Goal: Task Accomplishment & Management: Manage account settings

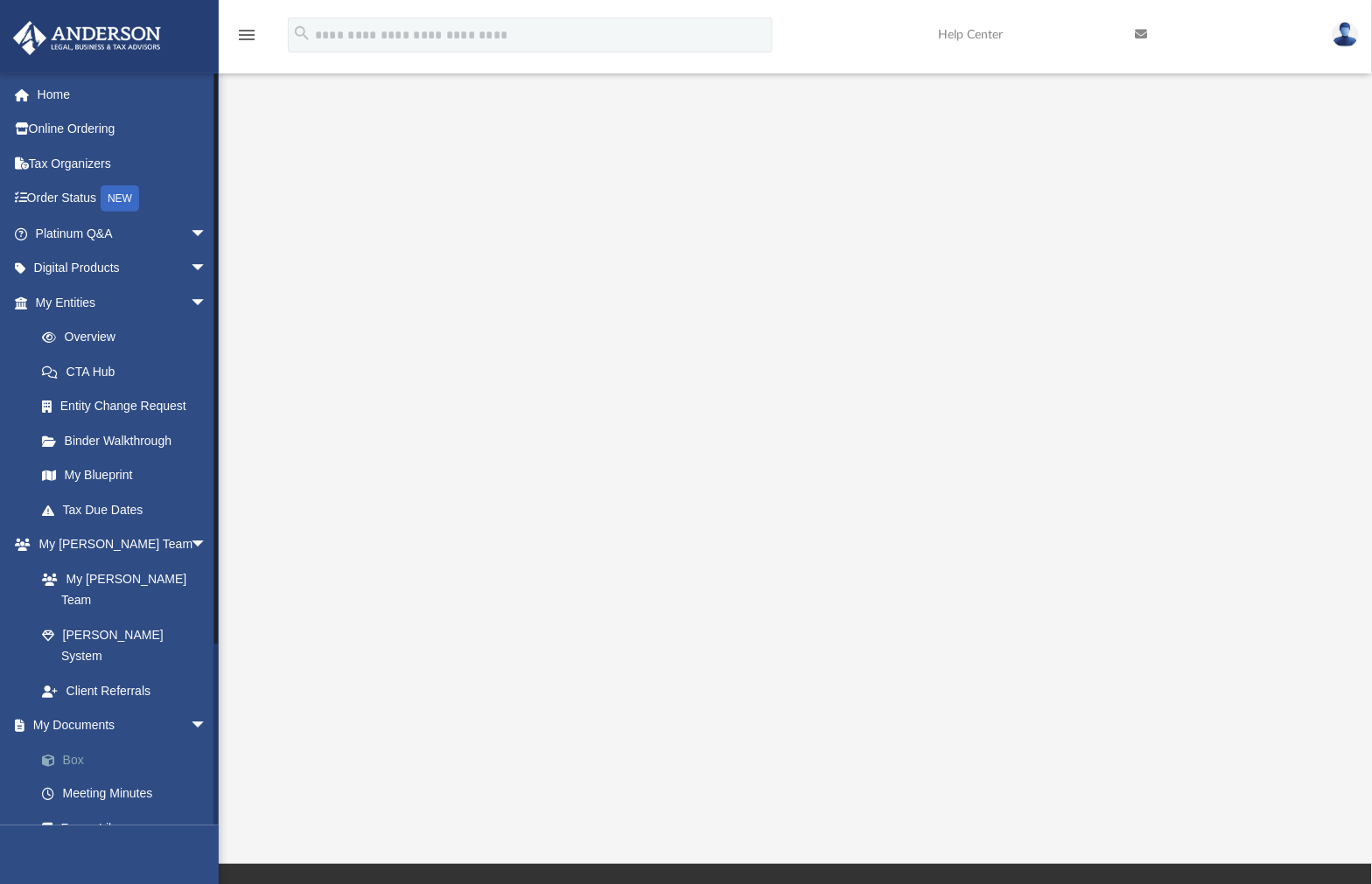
click at [119, 743] on link "Box" at bounding box center [129, 760] width 209 height 35
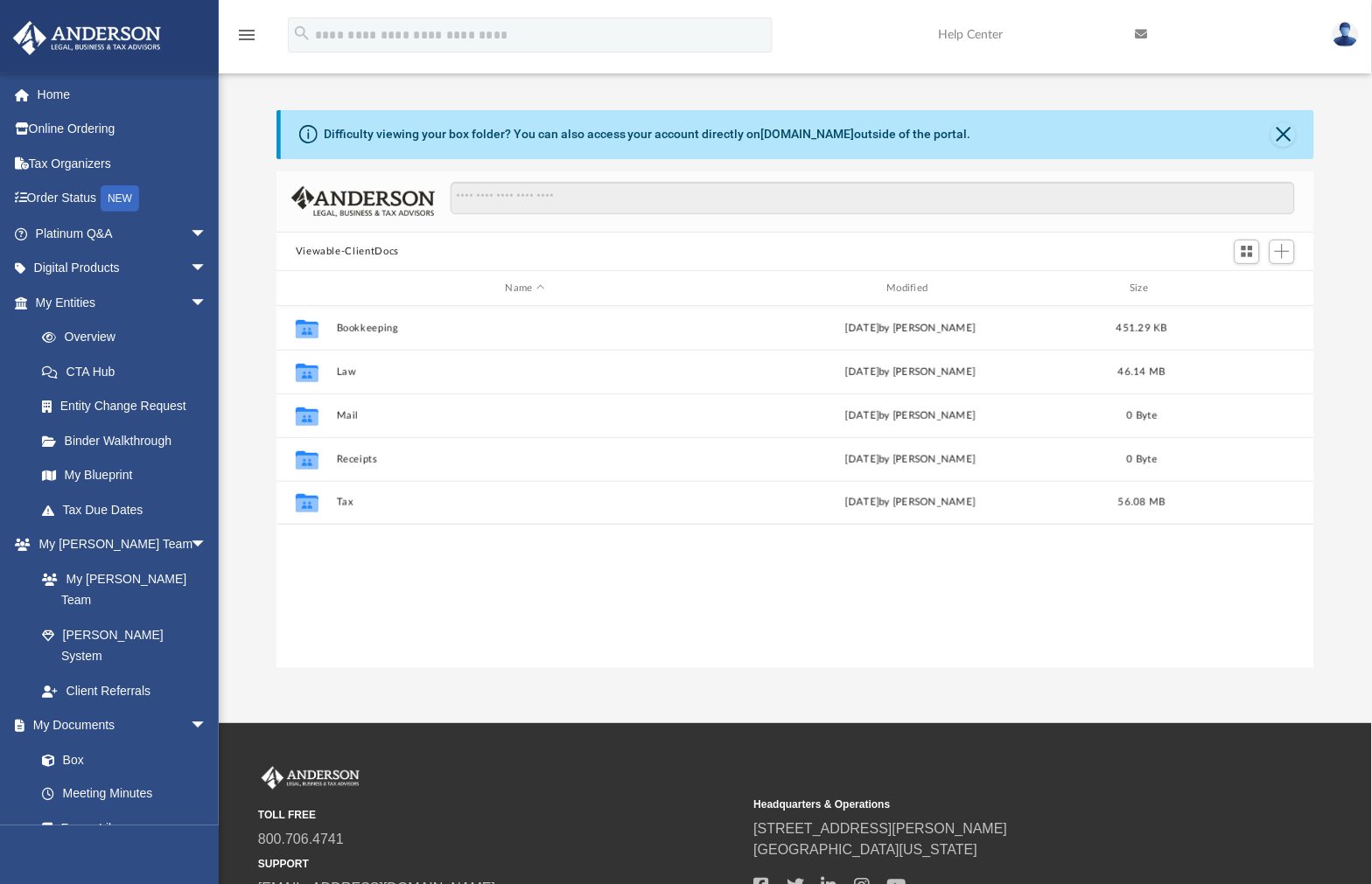
scroll to position [381, 1025]
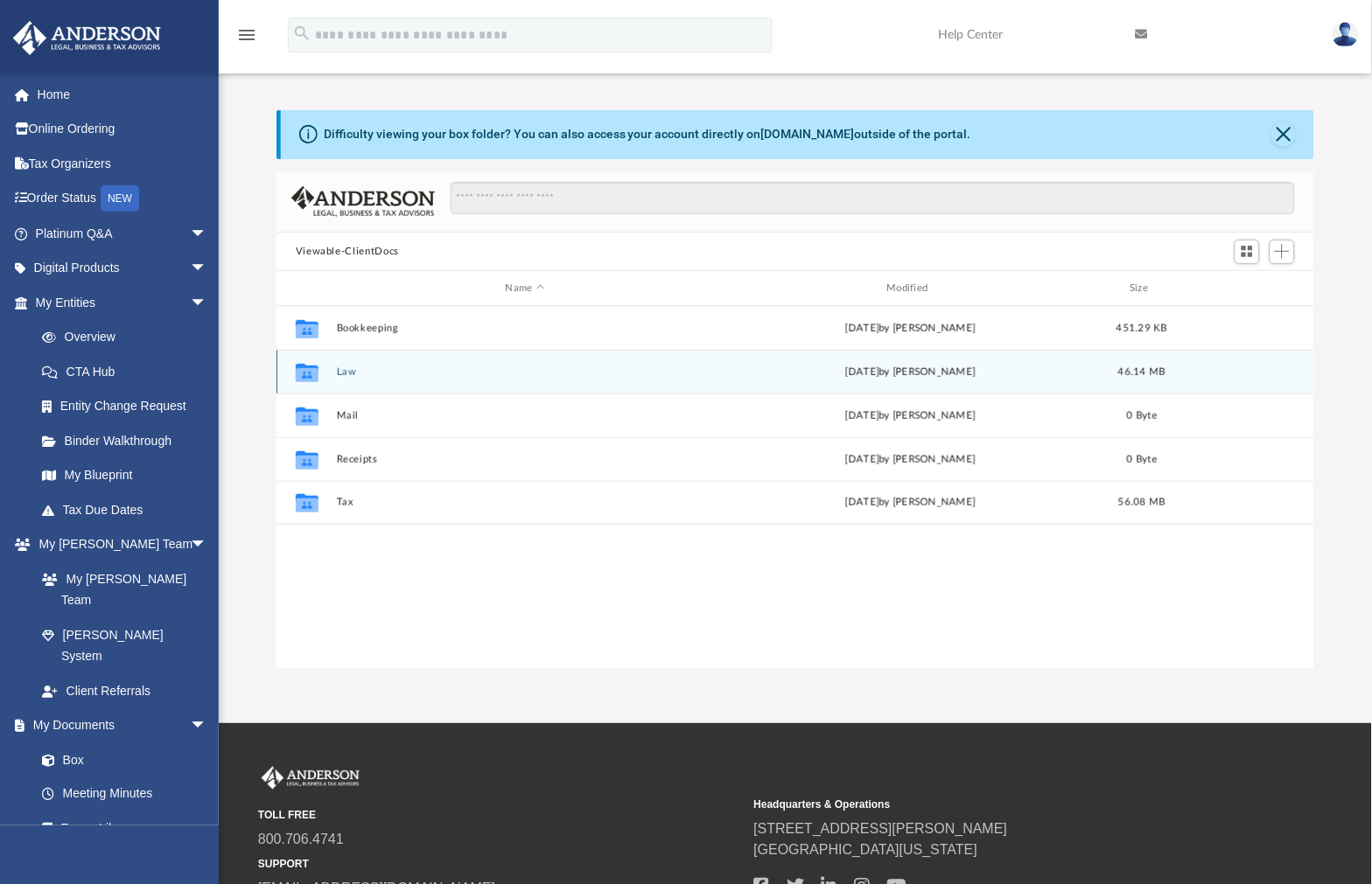
click at [347, 376] on button "Law" at bounding box center [525, 372] width 378 height 12
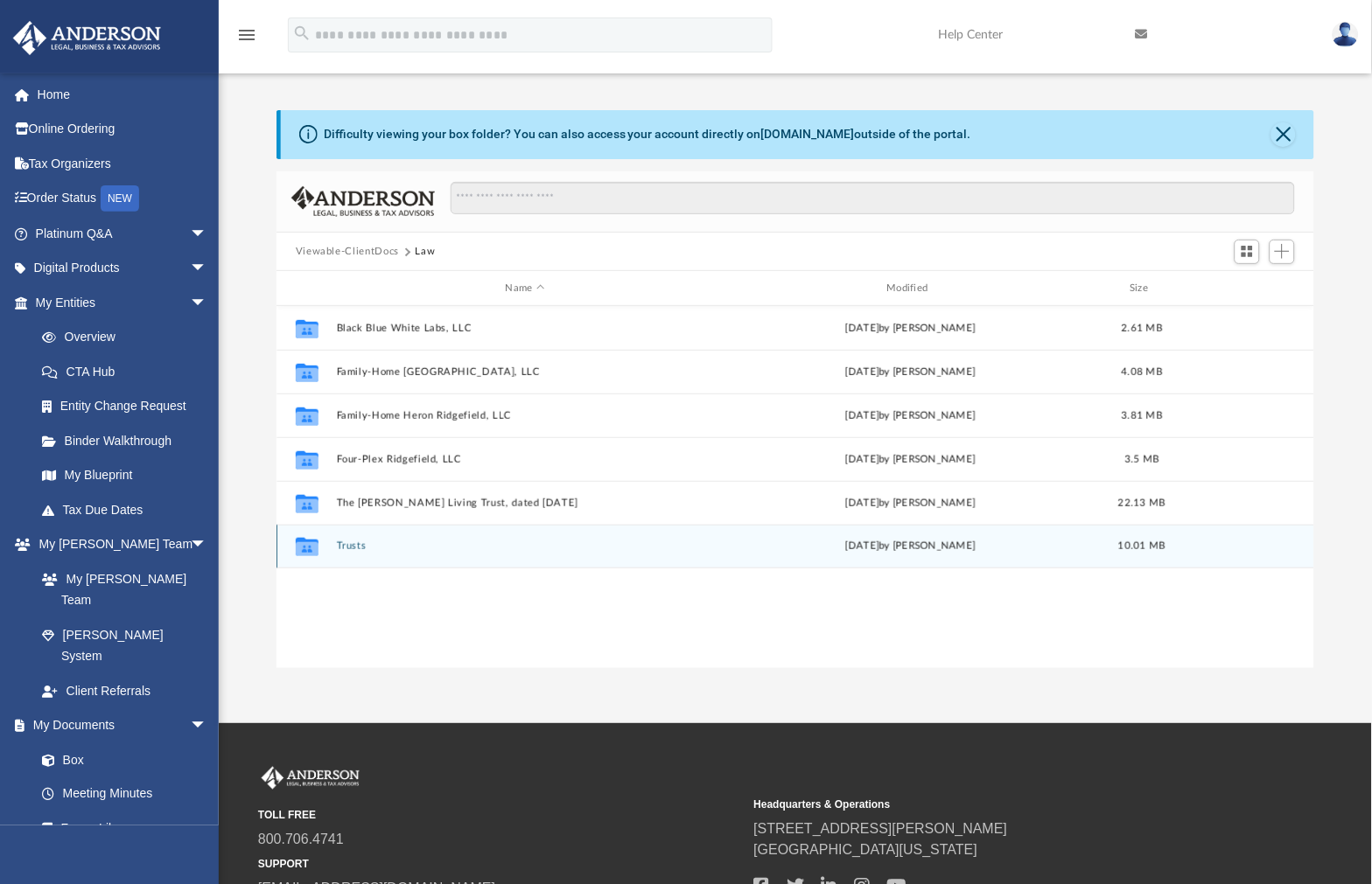
click at [359, 547] on button "Trusts" at bounding box center [525, 547] width 378 height 12
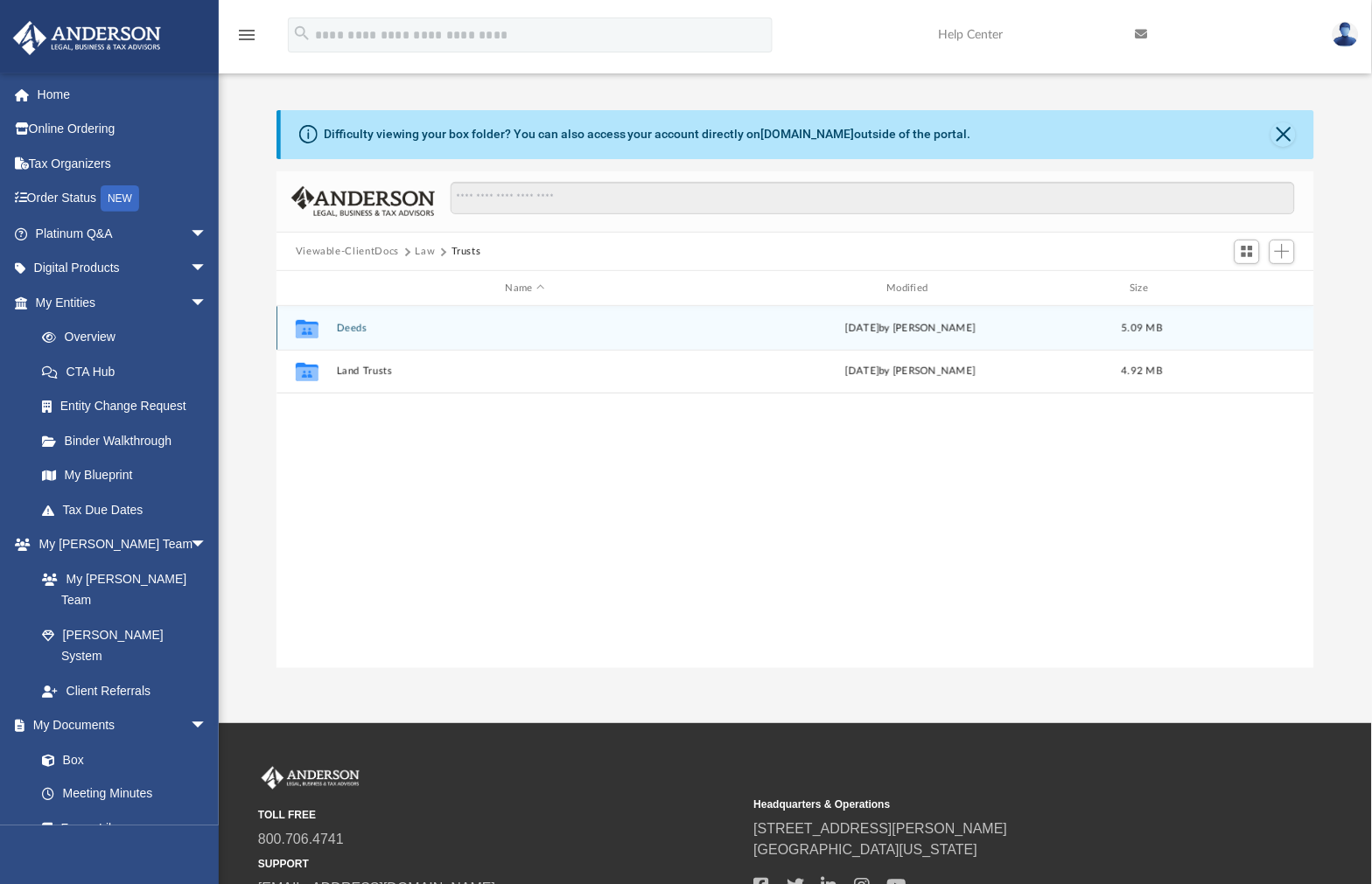
click at [356, 333] on button "Deeds" at bounding box center [525, 328] width 378 height 12
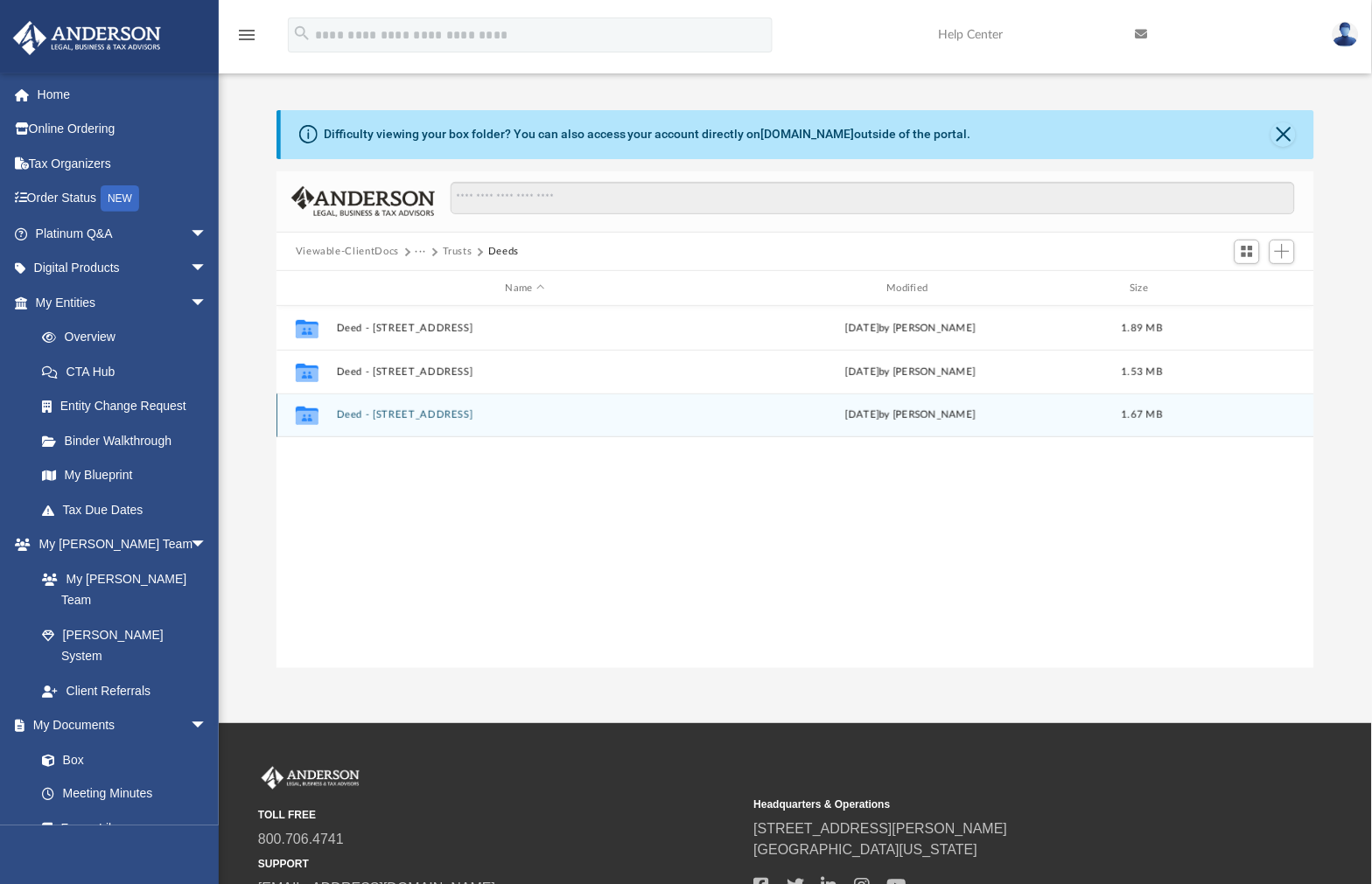
click at [459, 418] on button "Deed - 2411 North Heron Drive" at bounding box center [525, 416] width 378 height 12
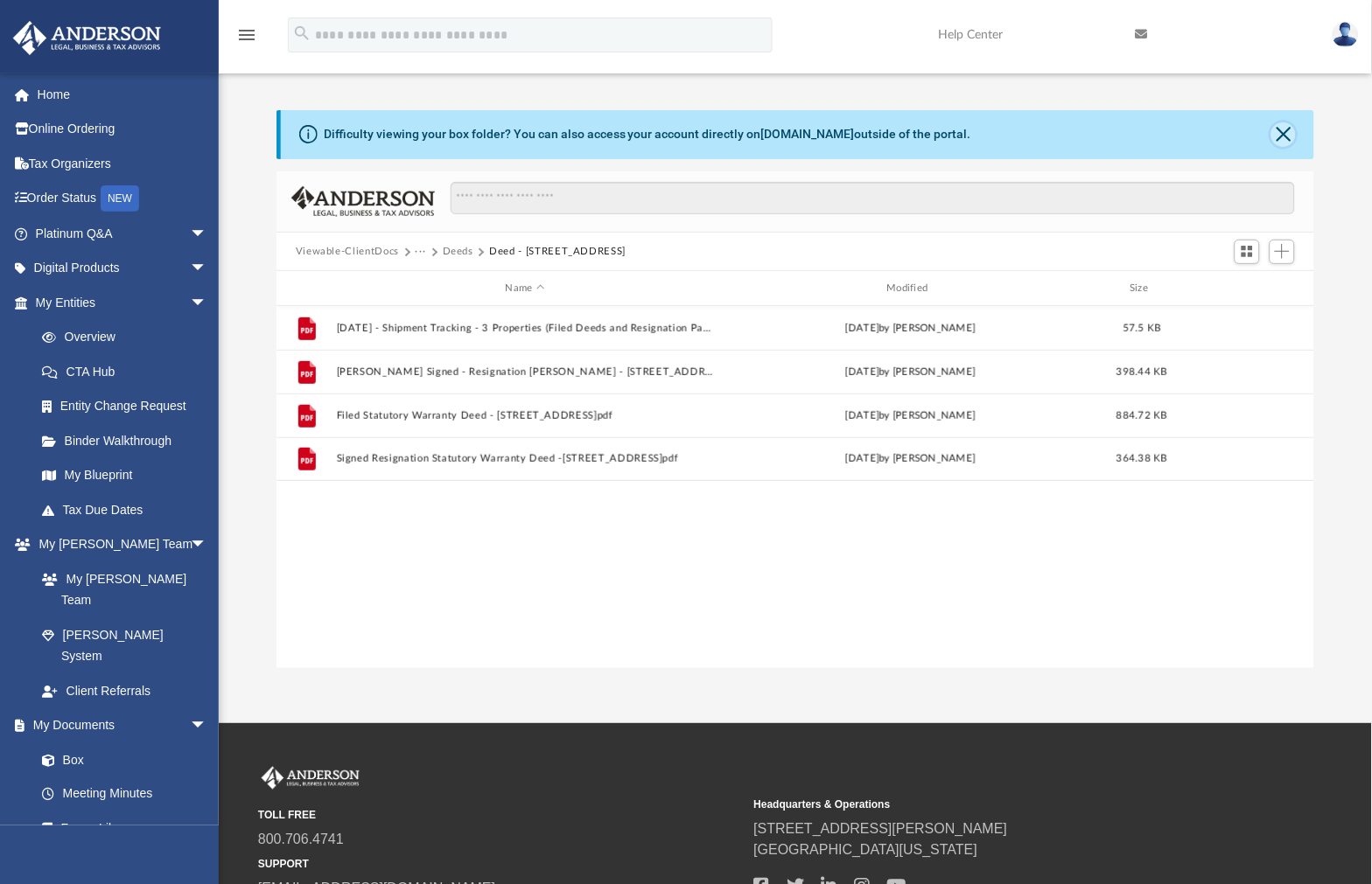
click at [1288, 140] on button "Close" at bounding box center [1283, 134] width 24 height 24
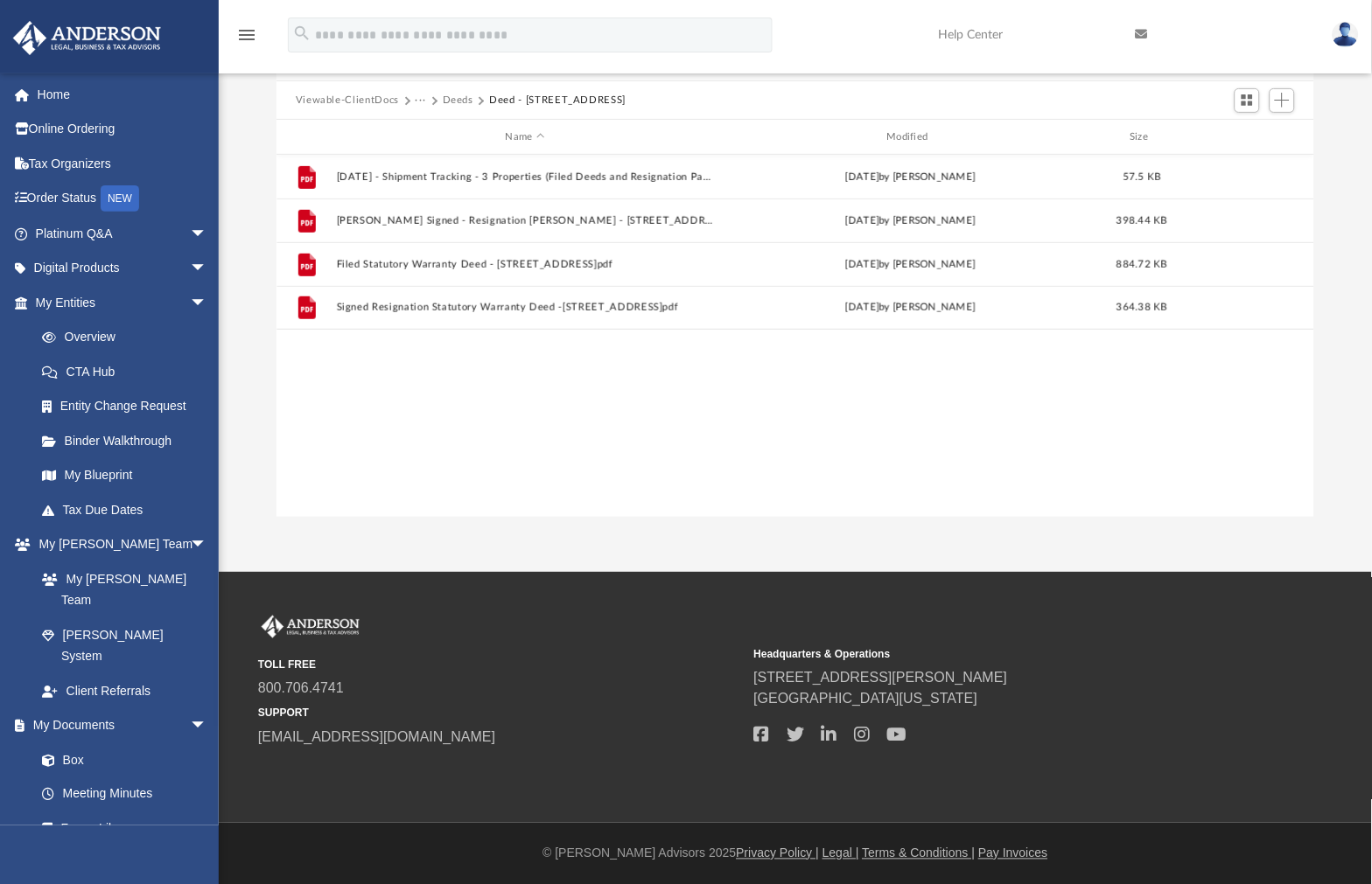
scroll to position [0, 0]
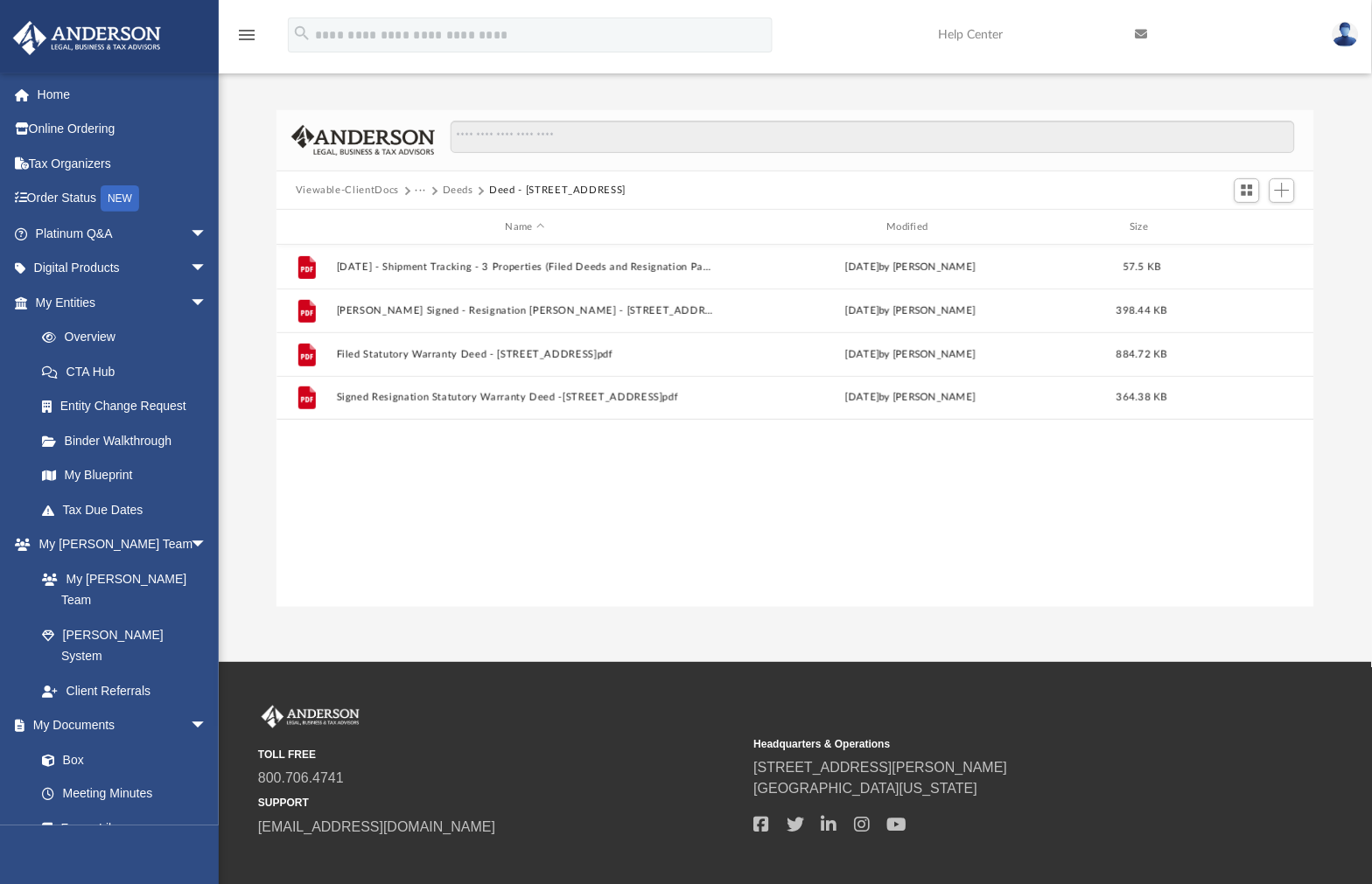
click at [464, 195] on button "Deeds" at bounding box center [459, 190] width 31 height 15
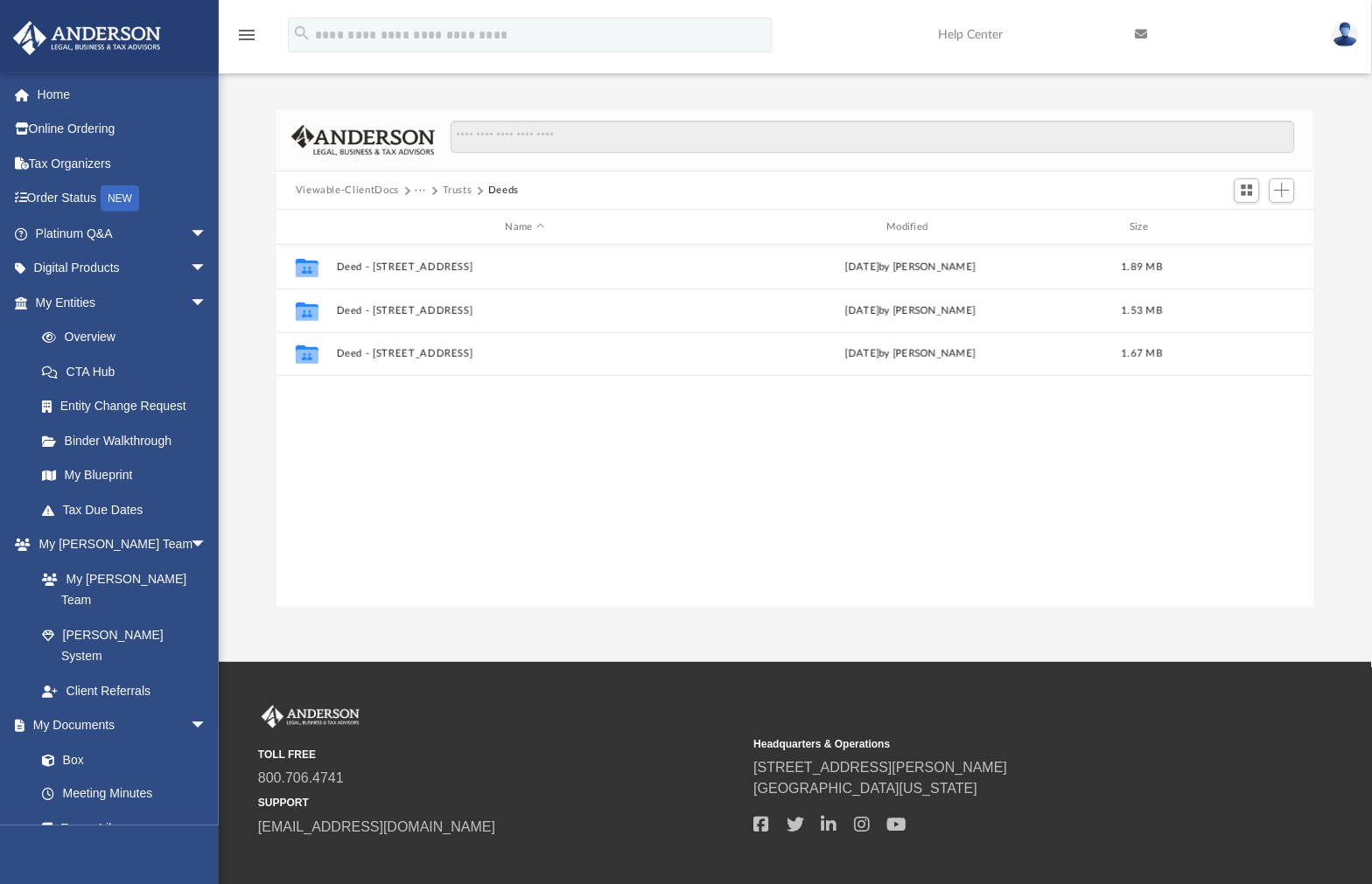
click at [342, 196] on button "Viewable-ClientDocs" at bounding box center [347, 190] width 103 height 15
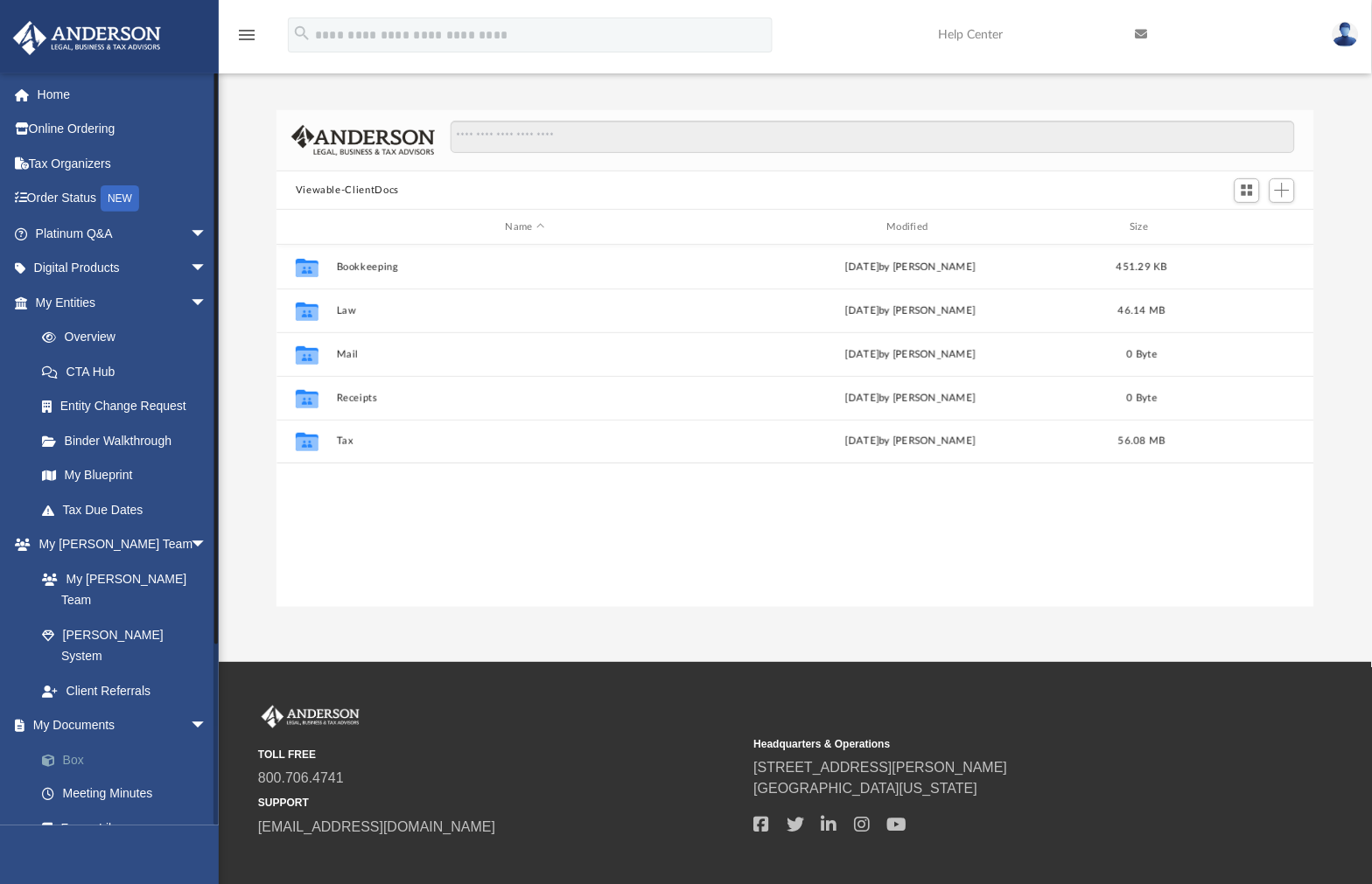
click at [114, 743] on link "Box" at bounding box center [129, 760] width 209 height 35
click at [72, 743] on link "Box" at bounding box center [129, 760] width 209 height 35
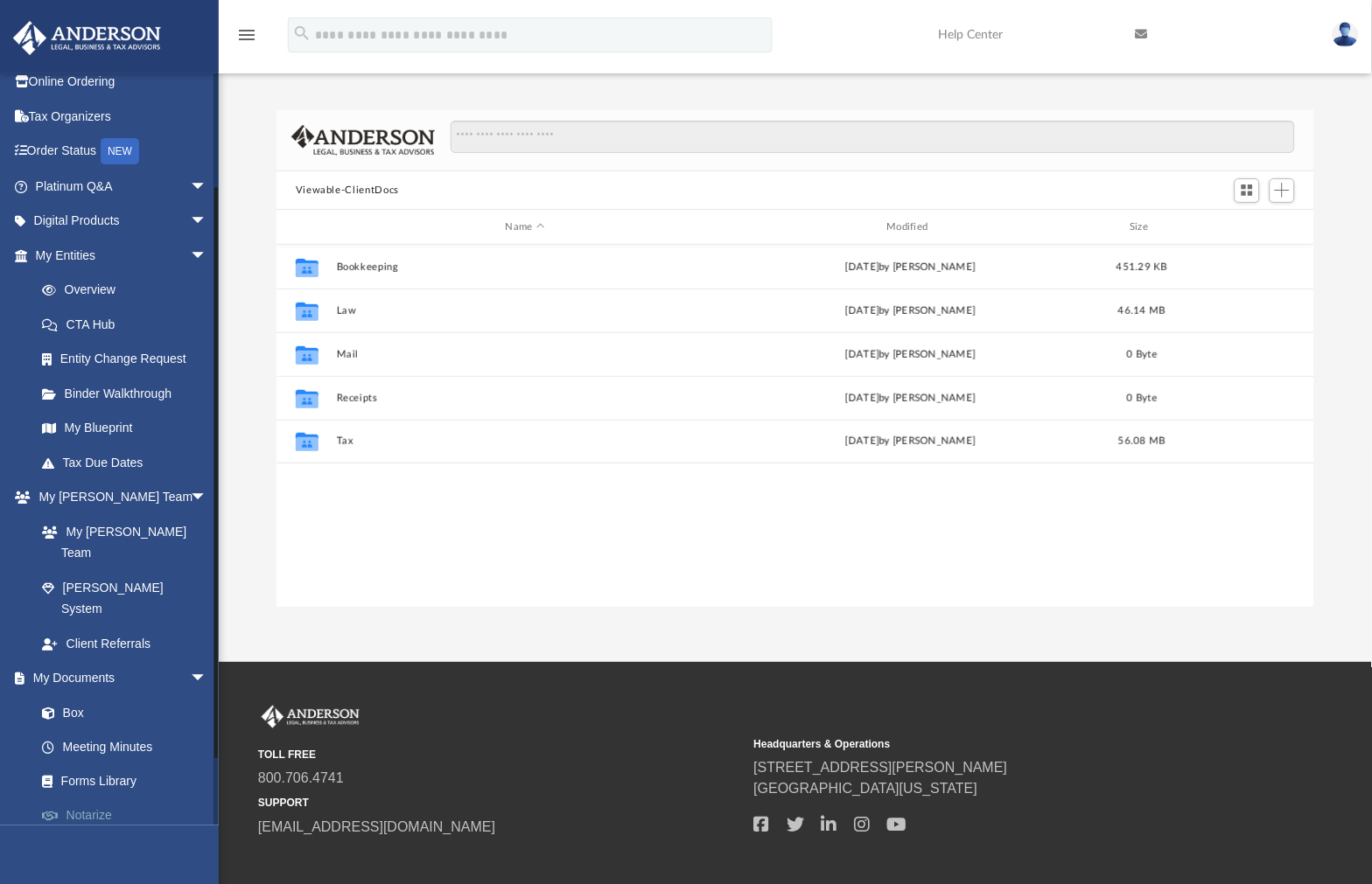
scroll to position [222, 0]
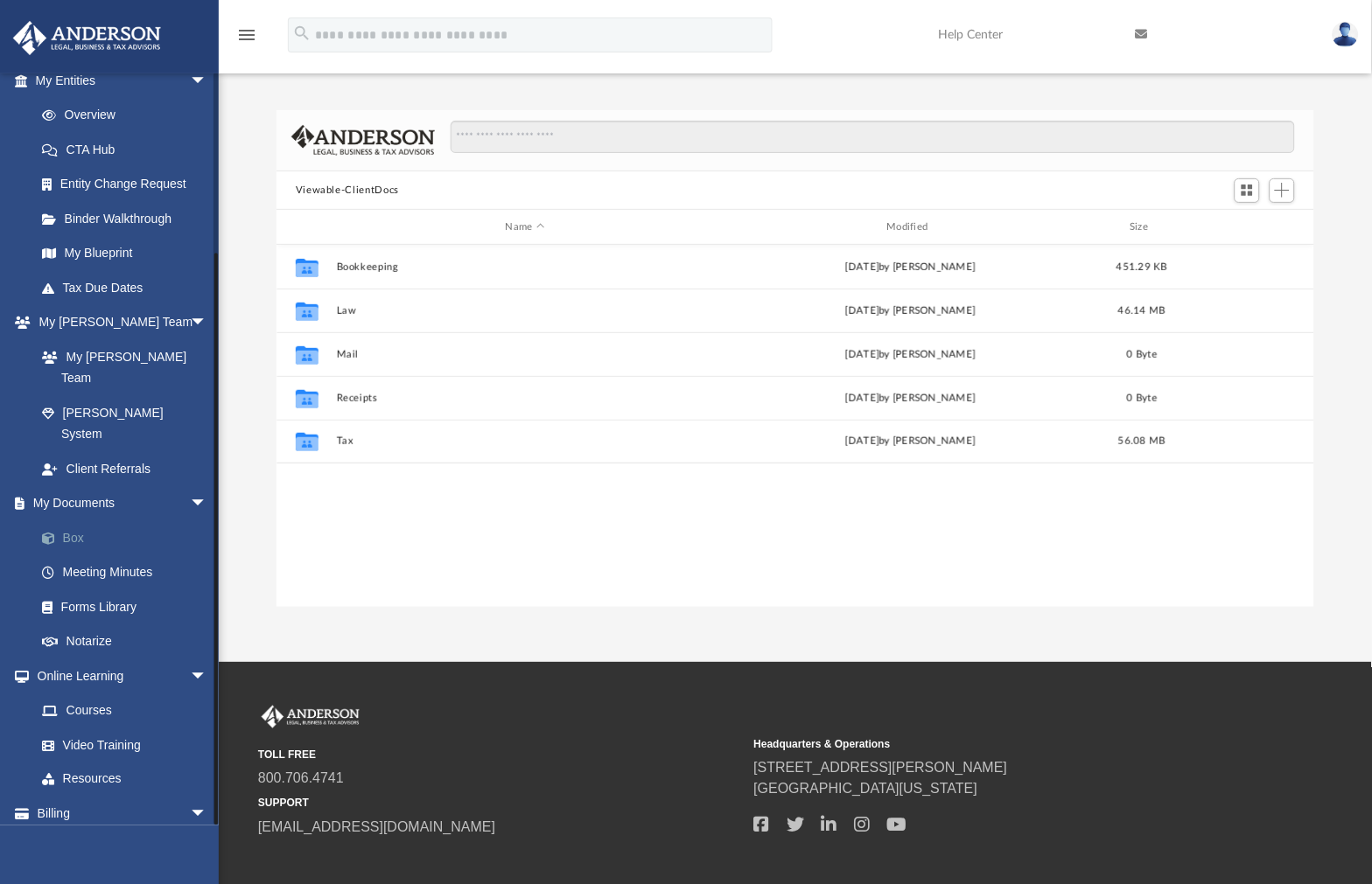
click at [80, 521] on link "Box" at bounding box center [129, 538] width 209 height 35
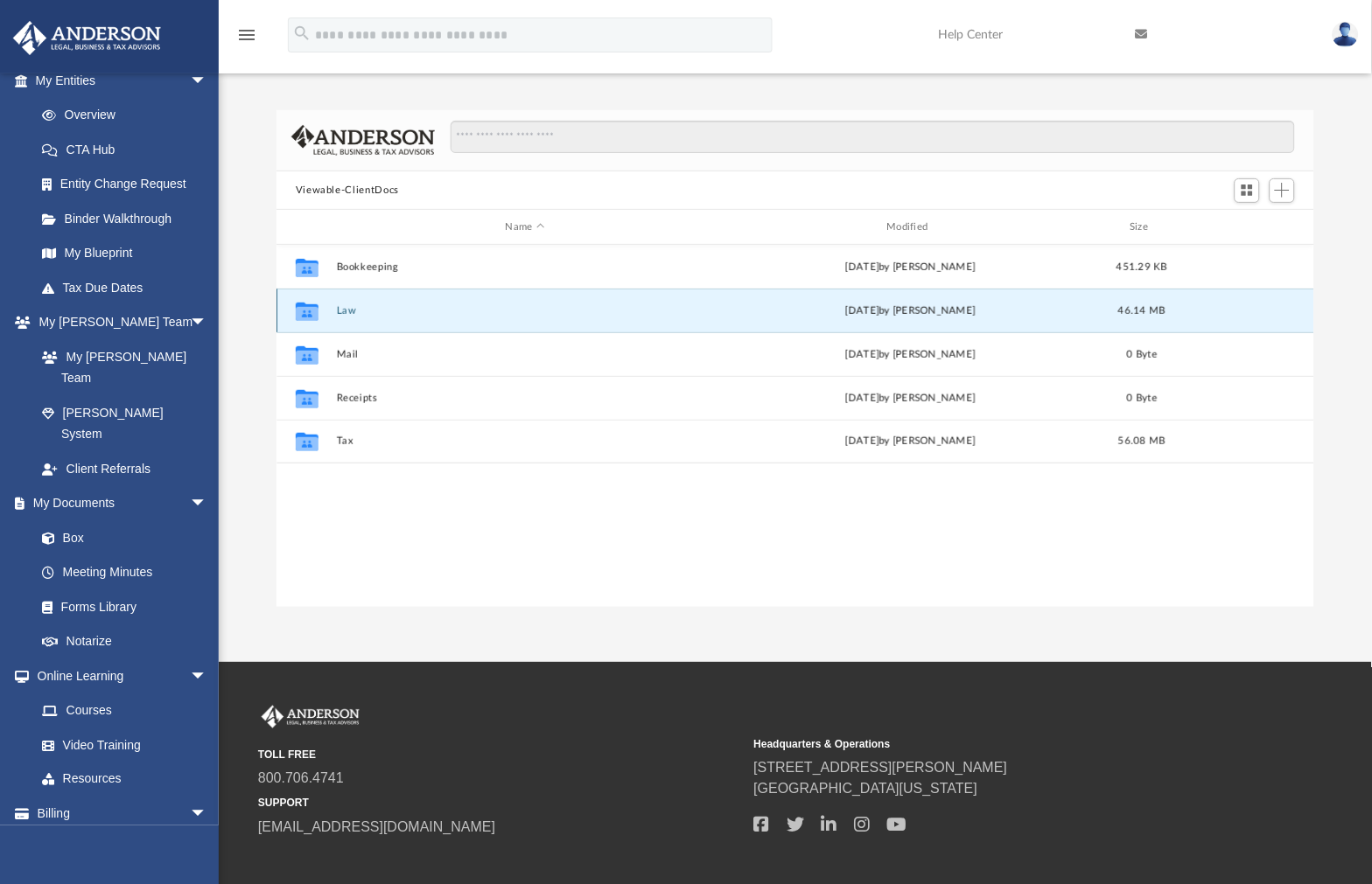
click at [340, 316] on button "Law" at bounding box center [525, 311] width 378 height 12
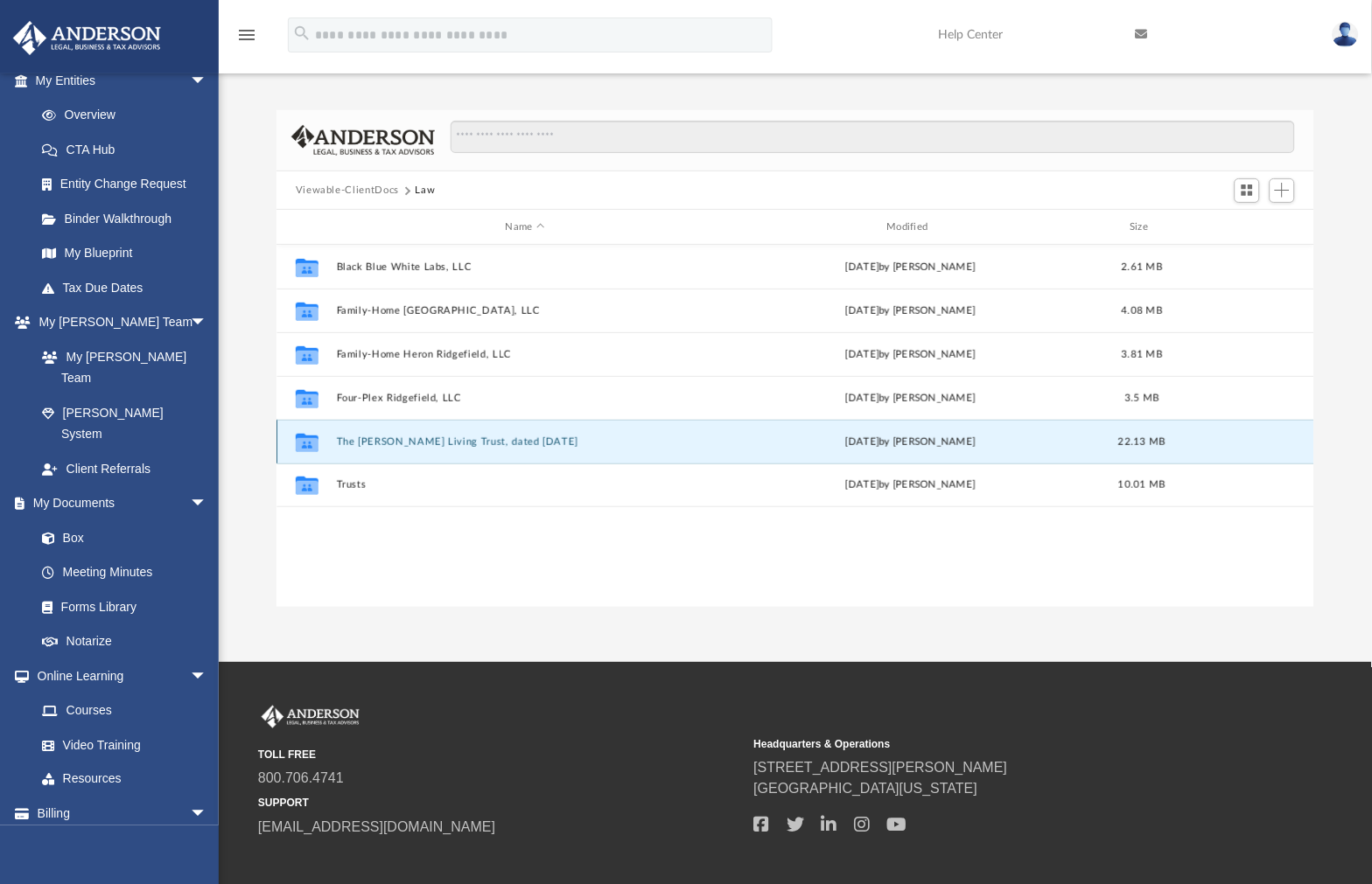
click at [476, 443] on button "The [PERSON_NAME] Living Trust, dated [DATE]" at bounding box center [525, 442] width 378 height 12
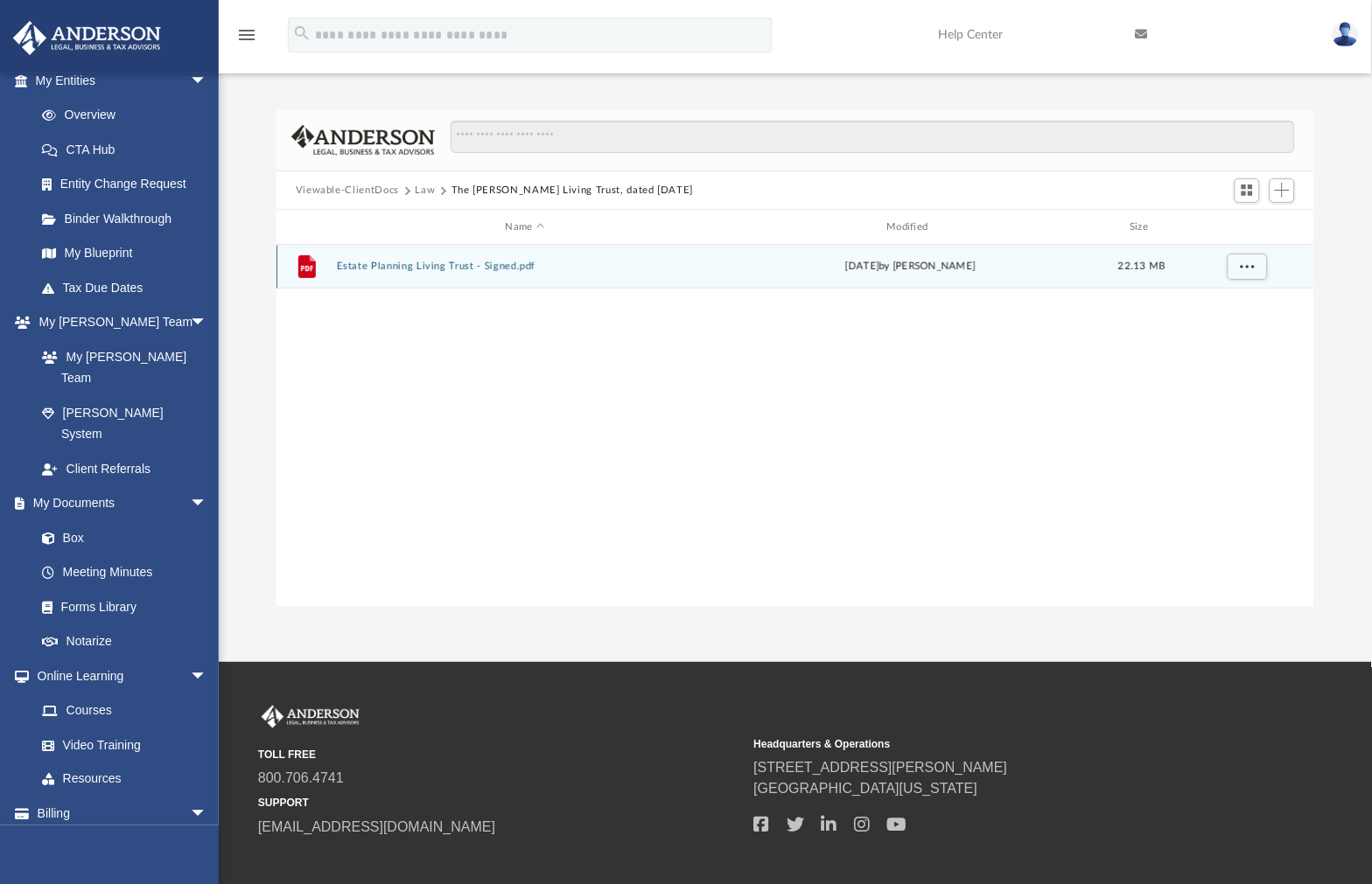
click at [488, 269] on button "Estate Planning Living Trust - Signed.pdf" at bounding box center [525, 267] width 378 height 12
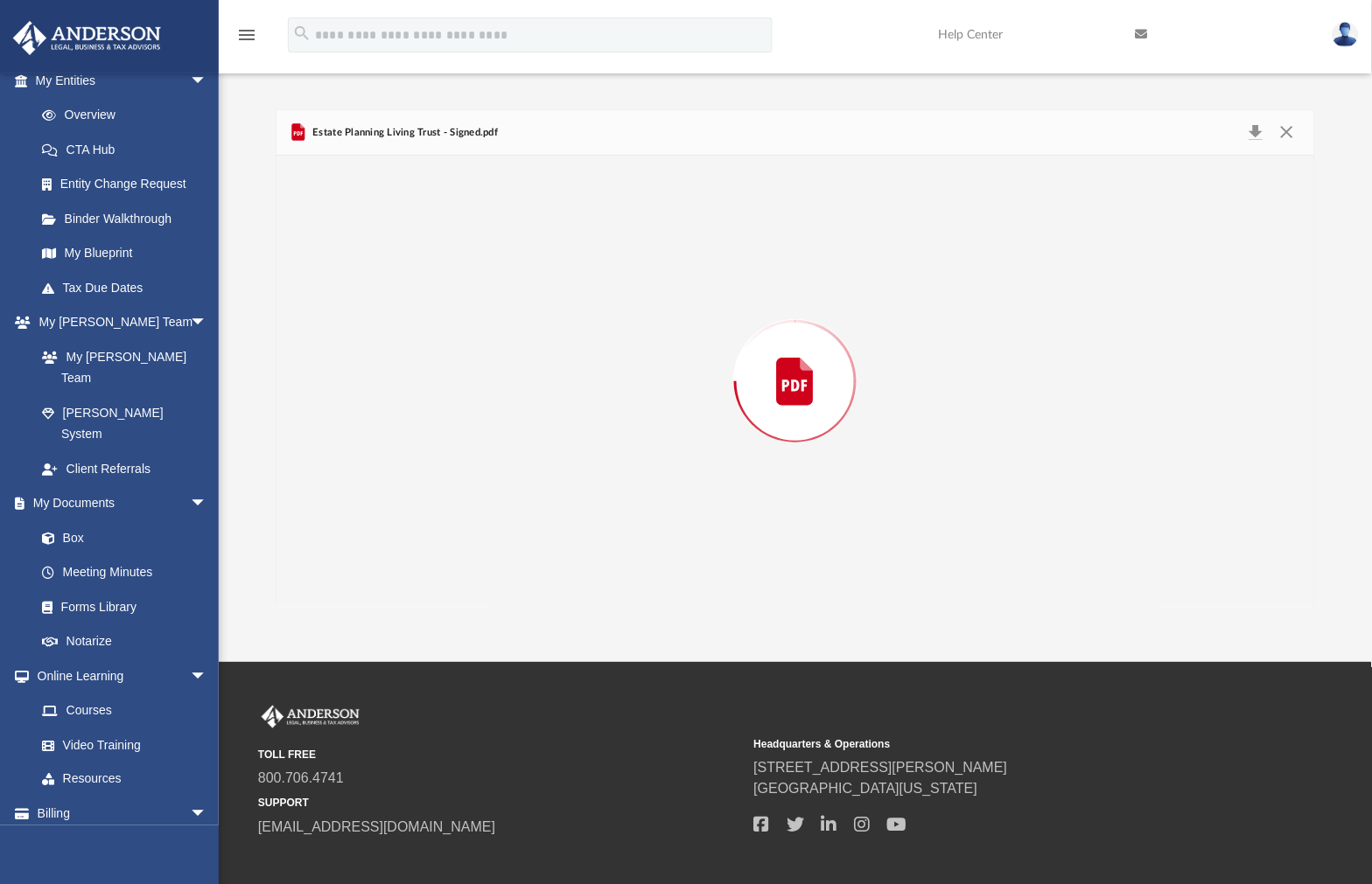
click at [488, 269] on div "Preview" at bounding box center [795, 381] width 1038 height 451
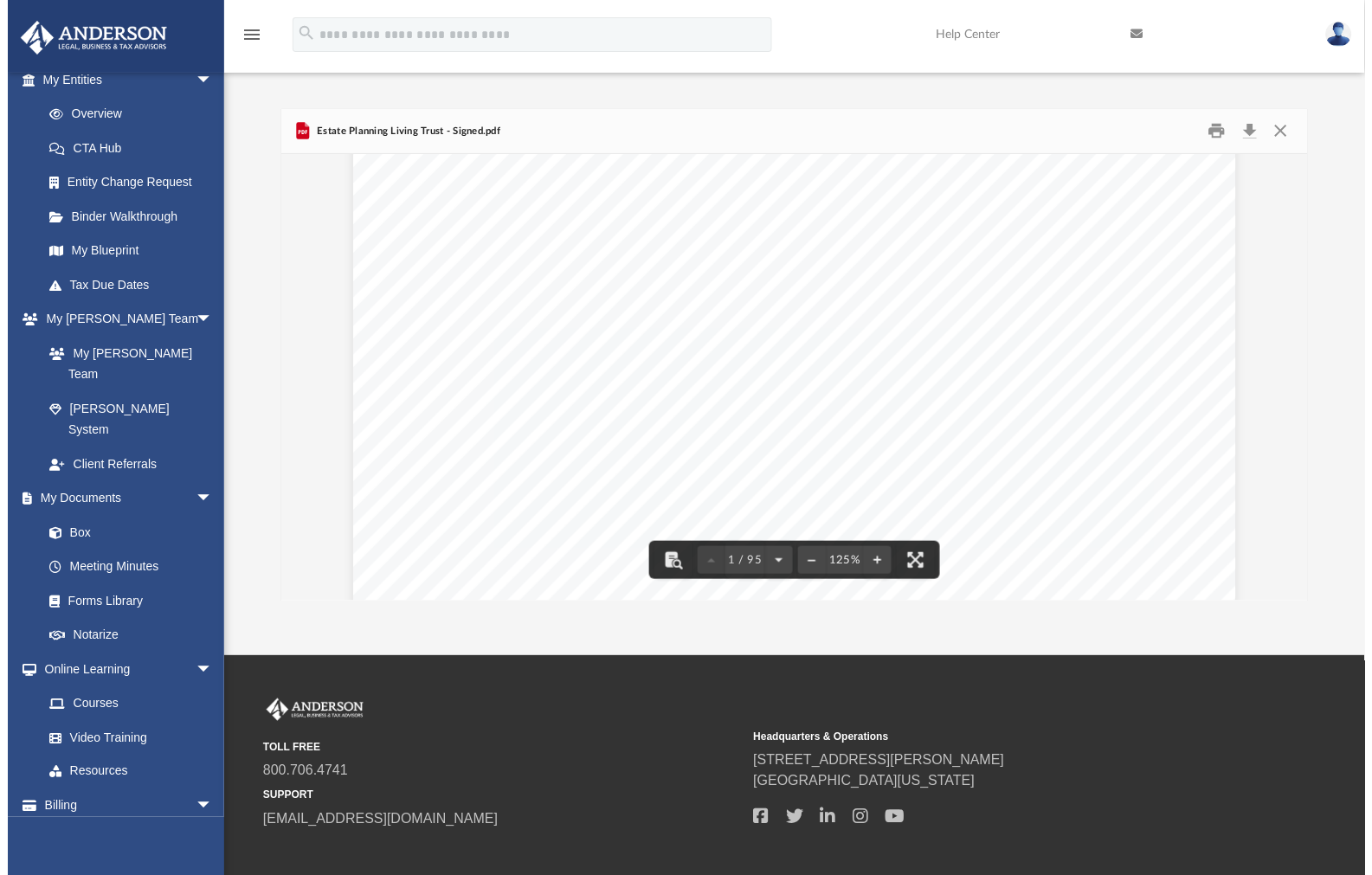
scroll to position [481, 0]
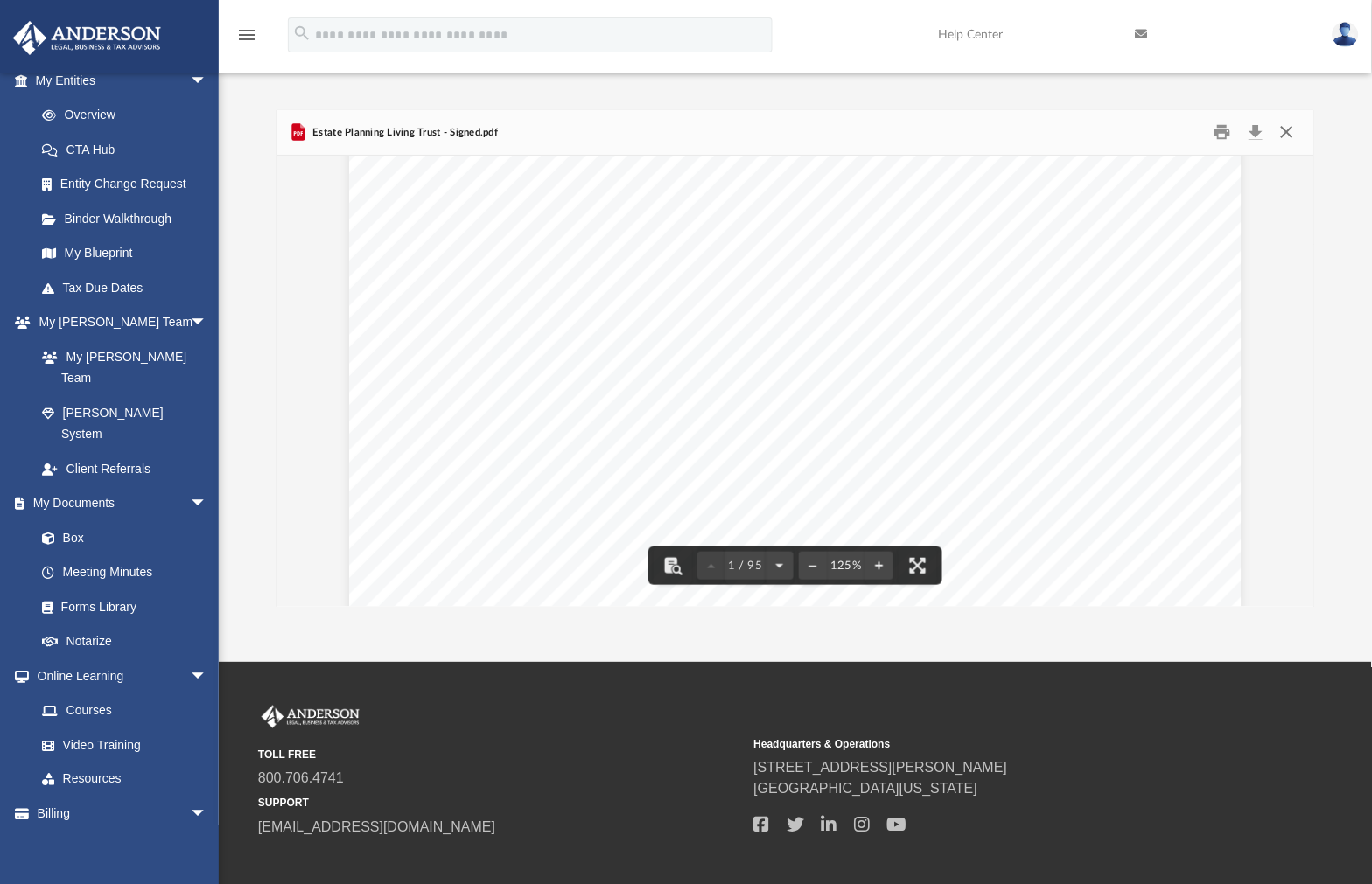
click at [1288, 128] on button "Close" at bounding box center [1287, 132] width 32 height 27
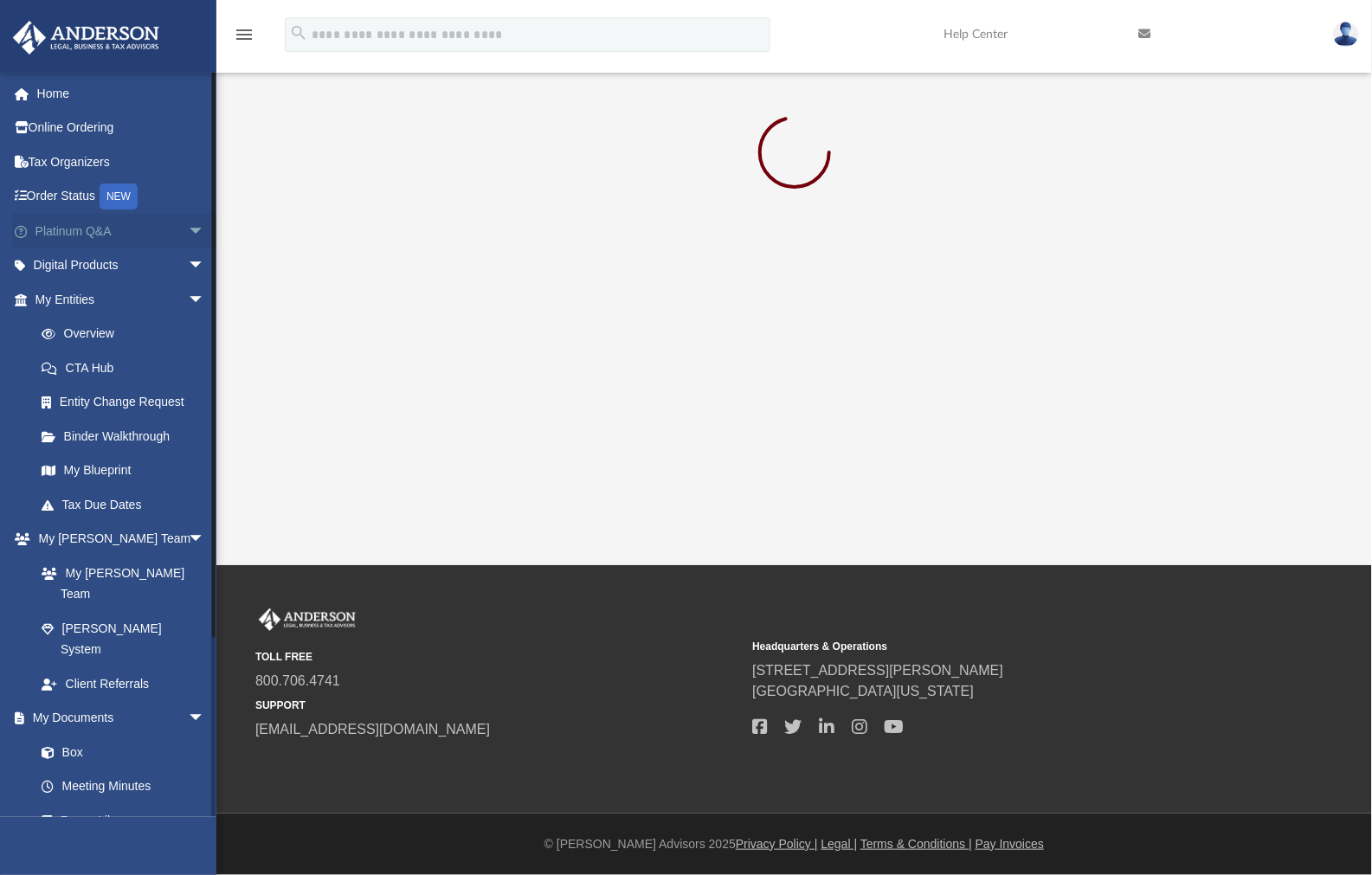
click at [188, 231] on span "arrow_drop_down" at bounding box center [205, 232] width 35 height 36
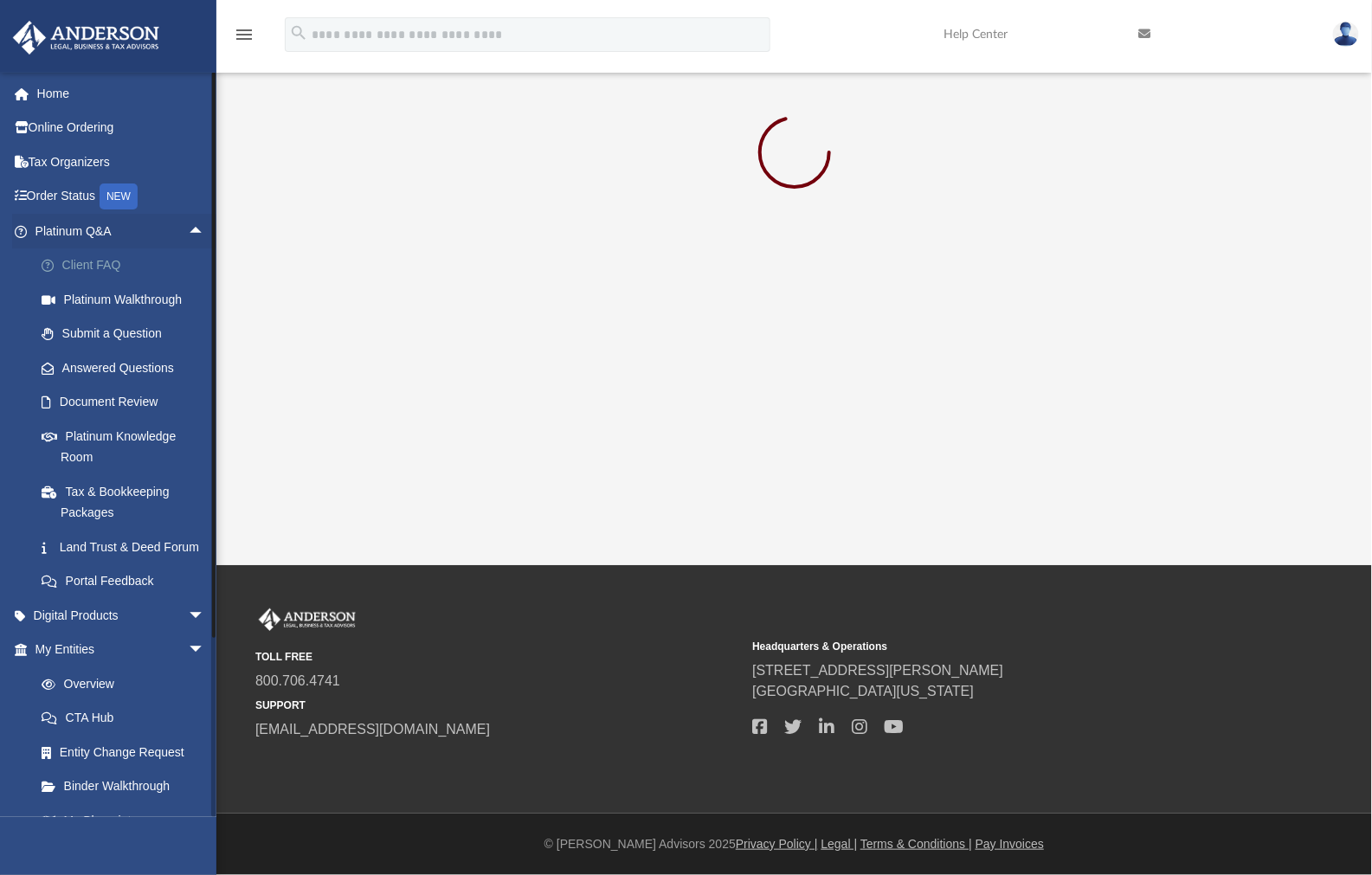
click at [105, 265] on link "Client FAQ" at bounding box center [127, 265] width 207 height 35
click at [104, 265] on link "Client FAQ" at bounding box center [127, 265] width 207 height 35
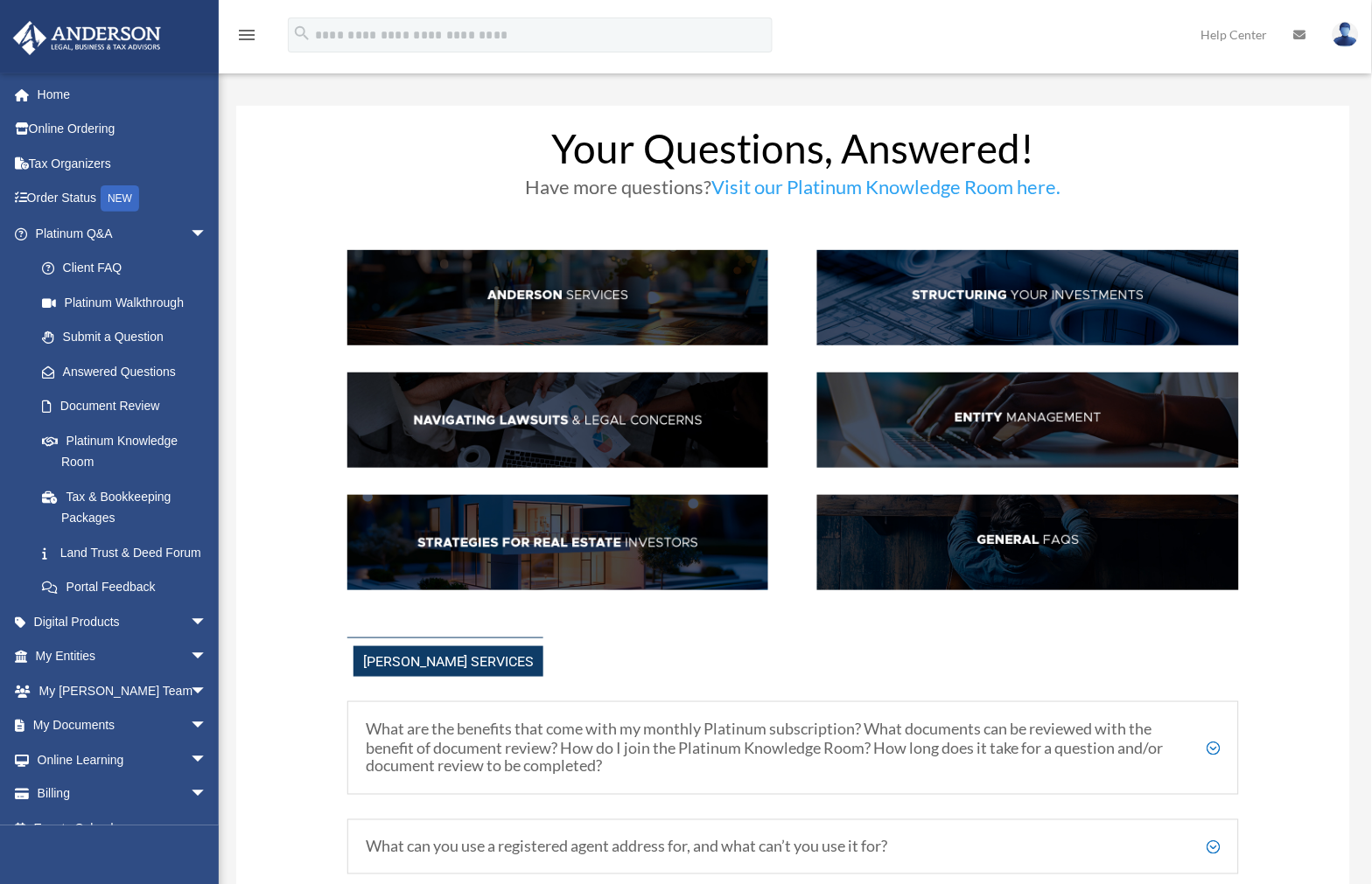
click at [1242, 38] on link "Help Center" at bounding box center [1234, 34] width 92 height 69
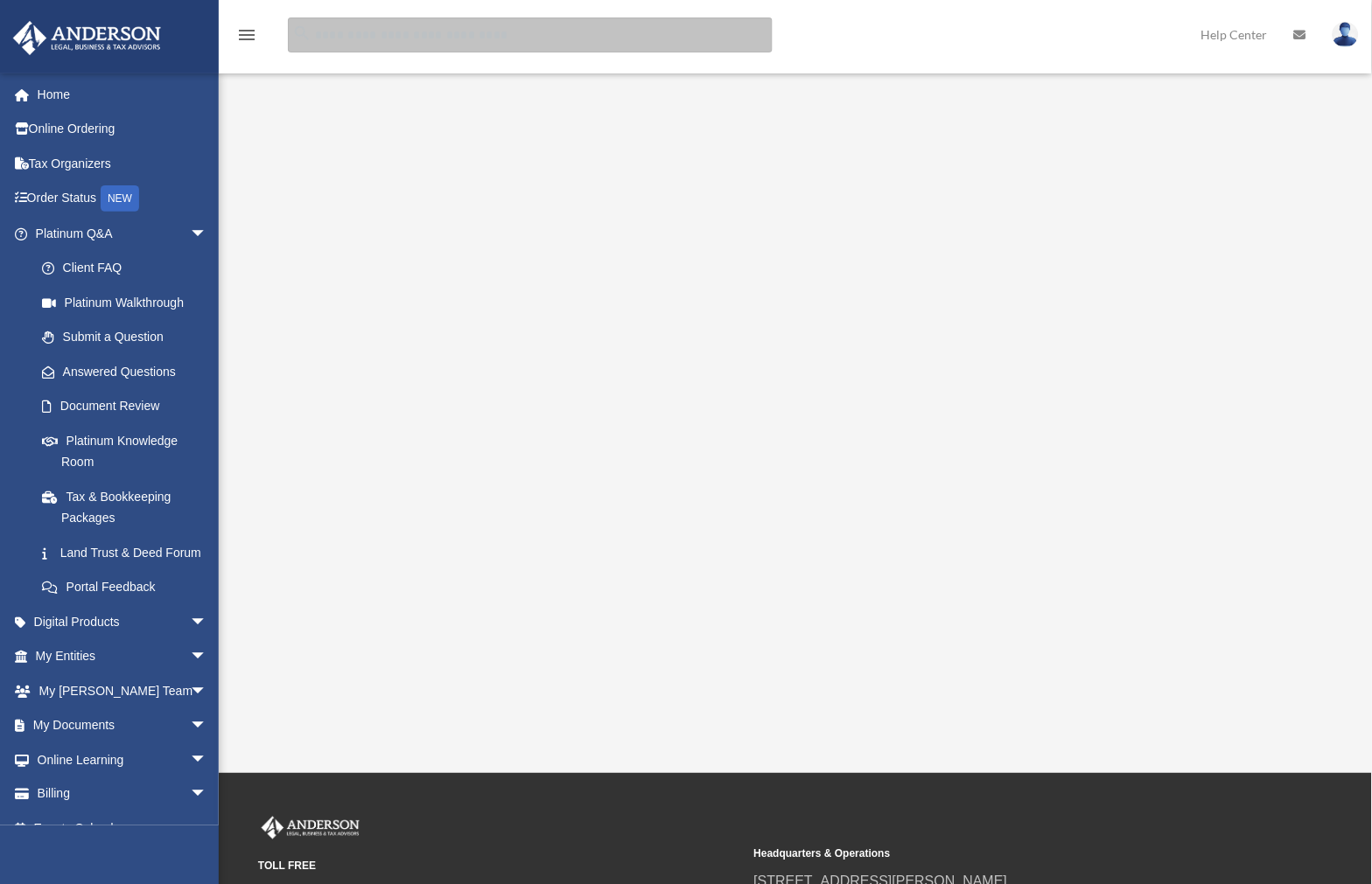
click at [530, 38] on input "search" at bounding box center [530, 34] width 485 height 35
type input "**********"
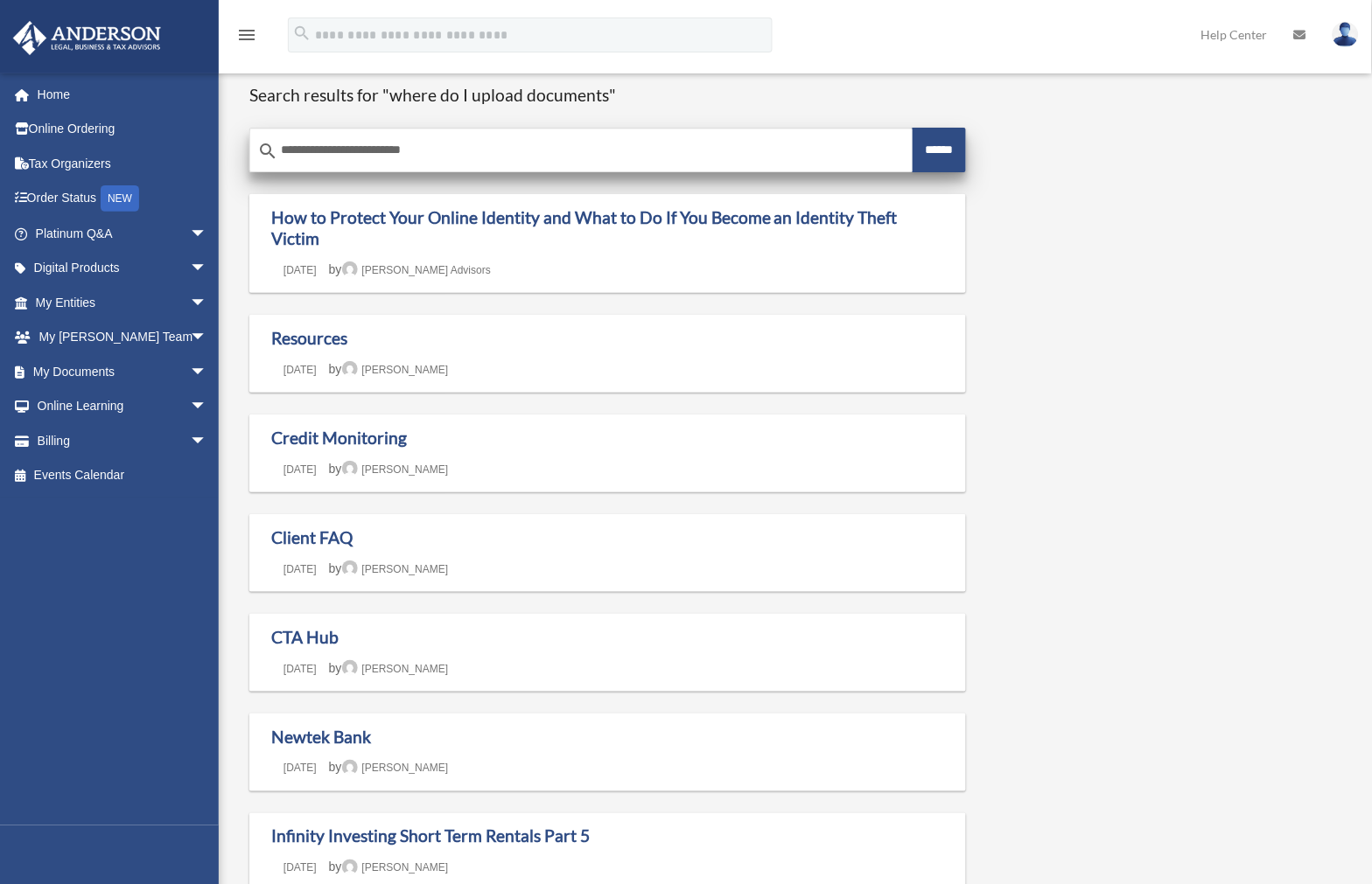
click at [932, 155] on input "******" at bounding box center [939, 149] width 53 height 44
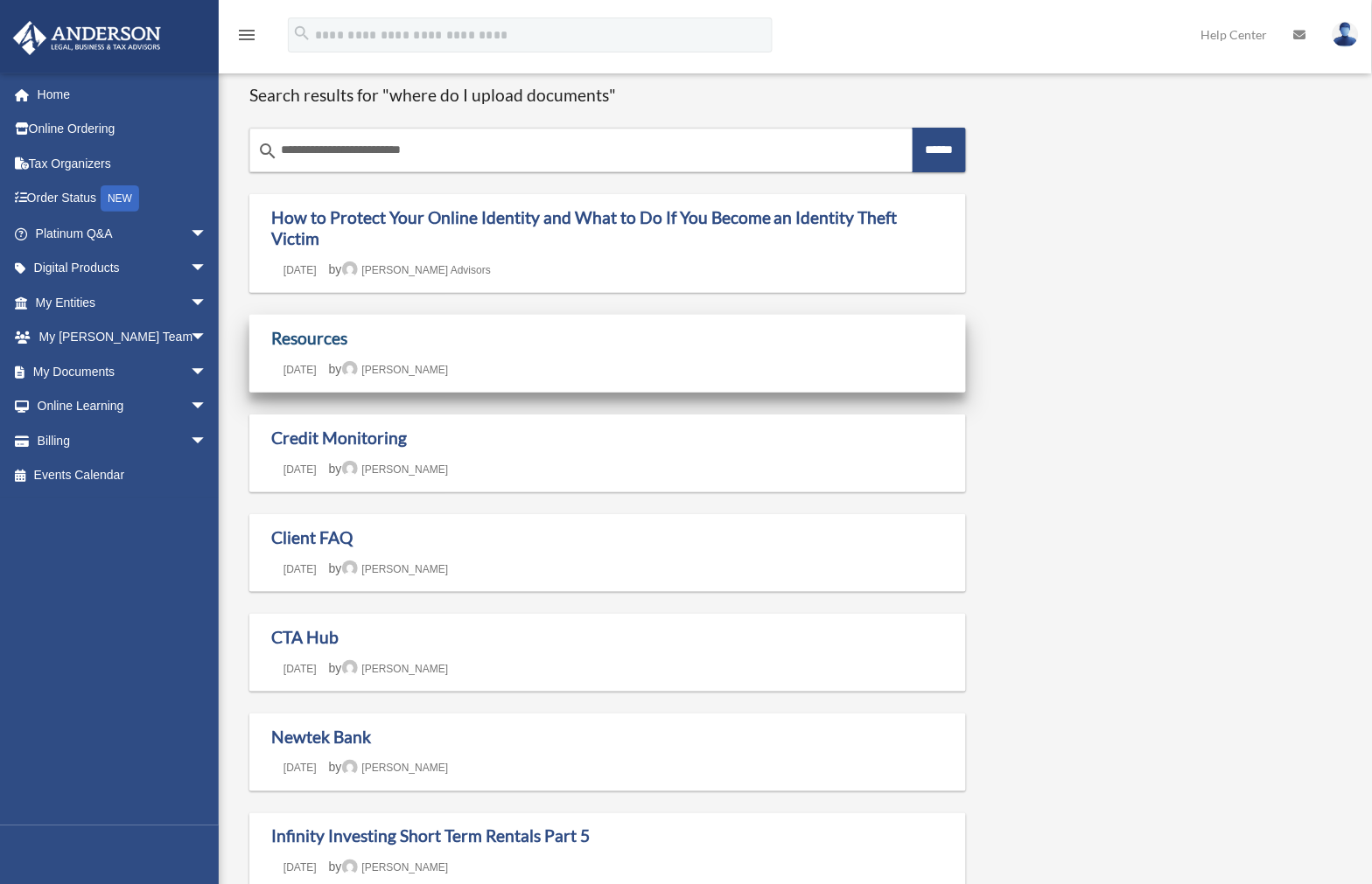
click at [327, 328] on link "Resources" at bounding box center [309, 338] width 76 height 20
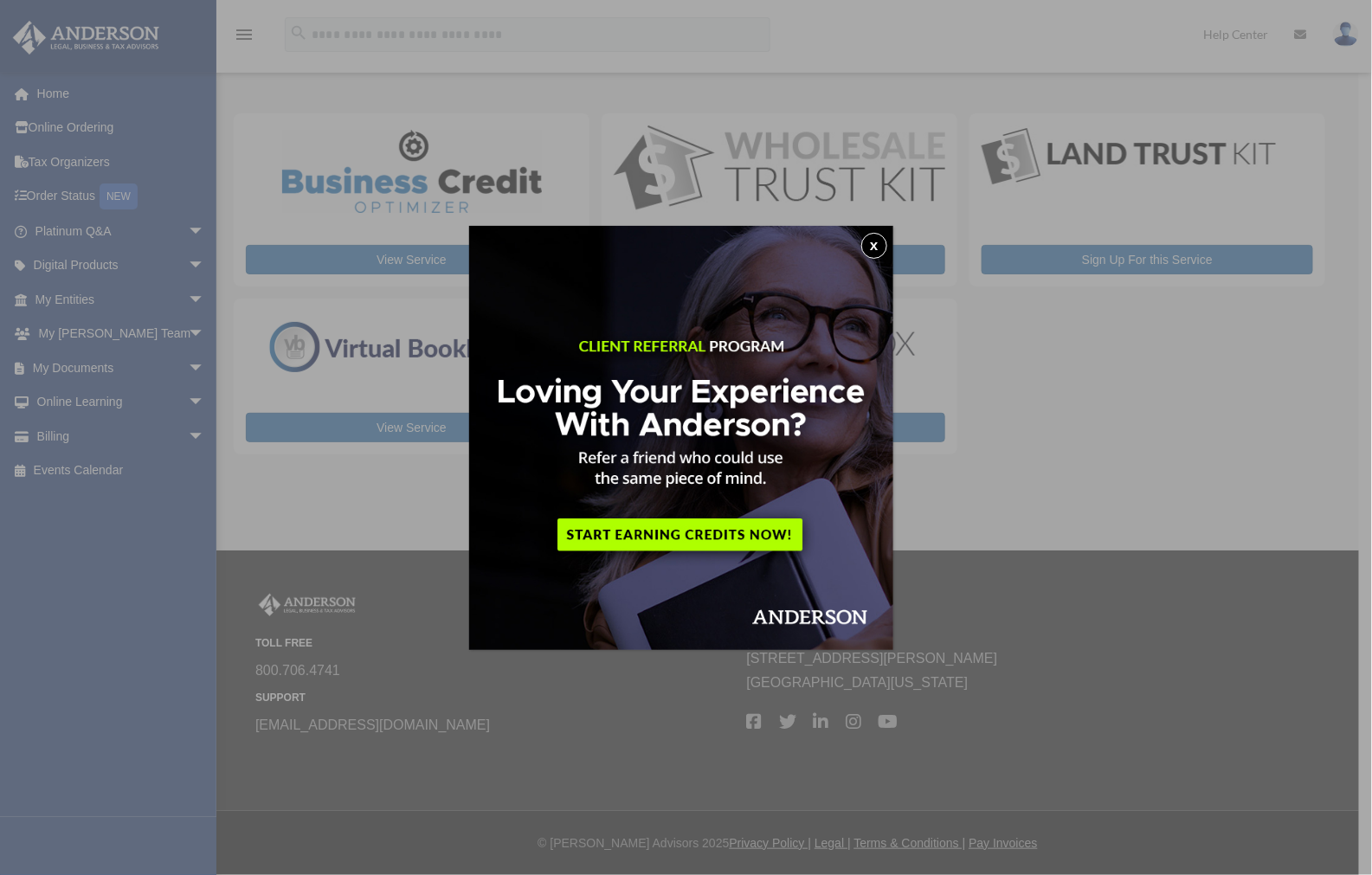
click at [877, 247] on button "x" at bounding box center [874, 246] width 26 height 26
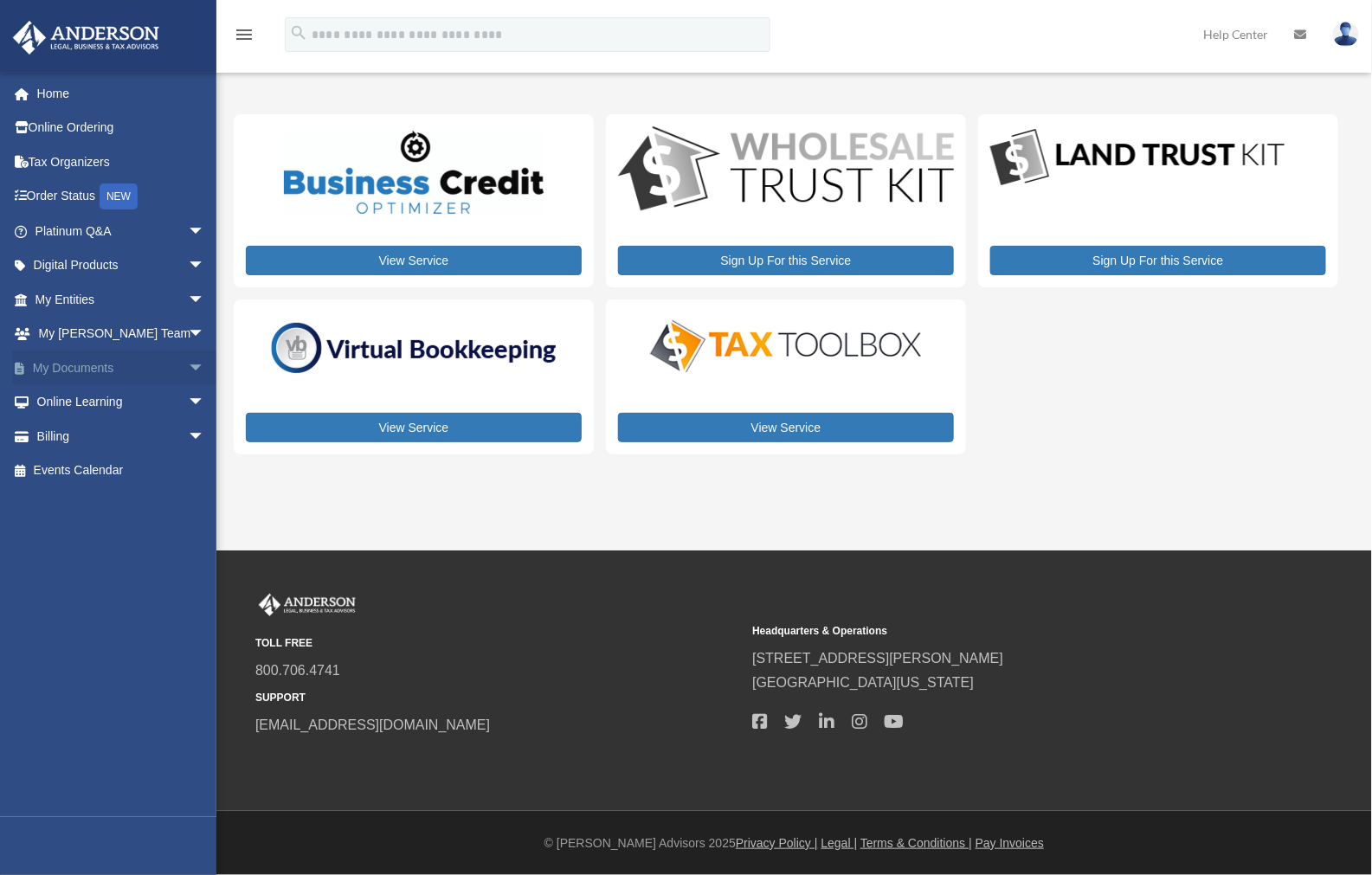
click at [188, 365] on span "arrow_drop_down" at bounding box center [205, 368] width 35 height 36
click at [93, 437] on link "Meeting Minutes" at bounding box center [127, 436] width 207 height 35
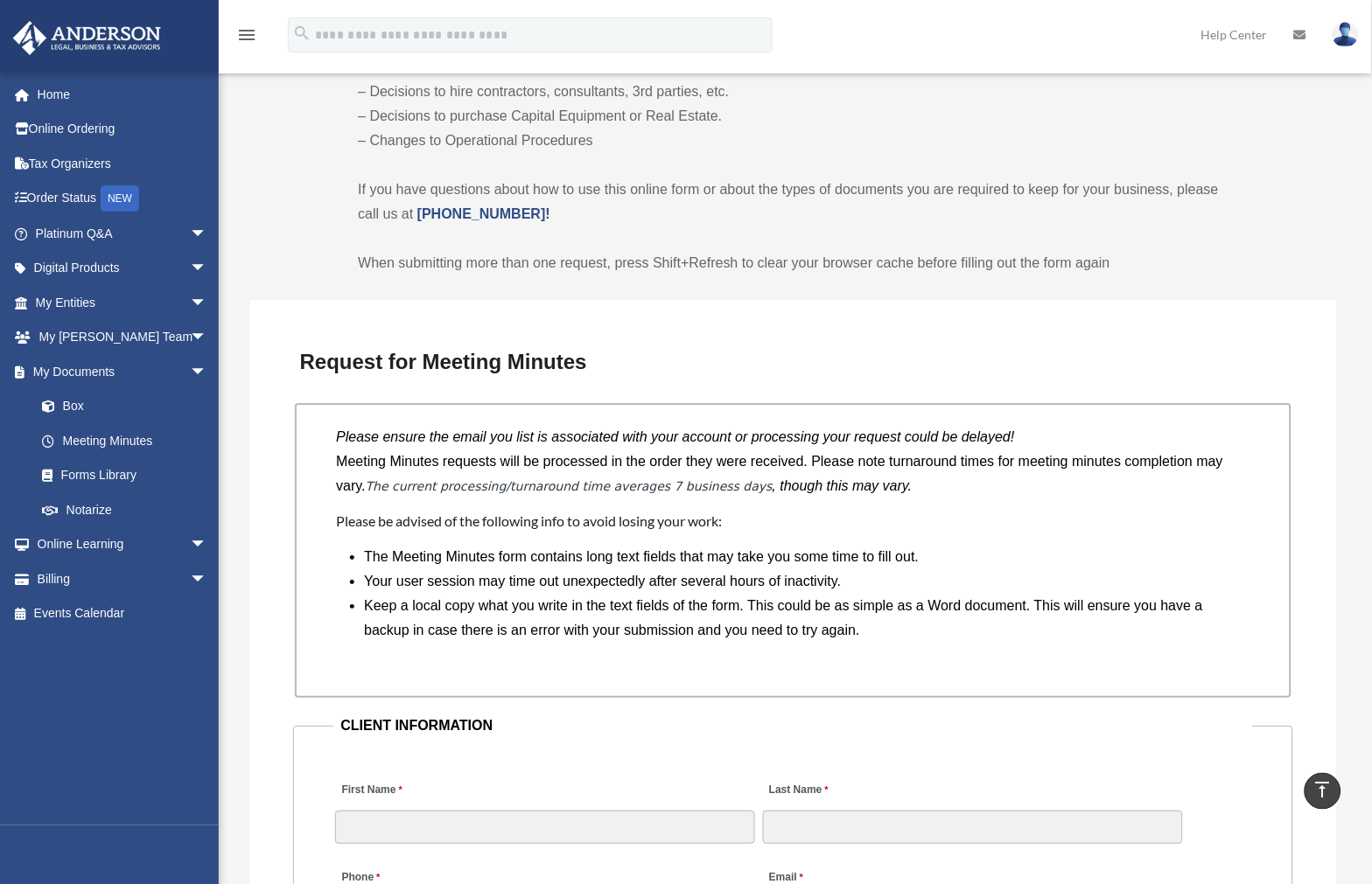
scroll to position [812, 0]
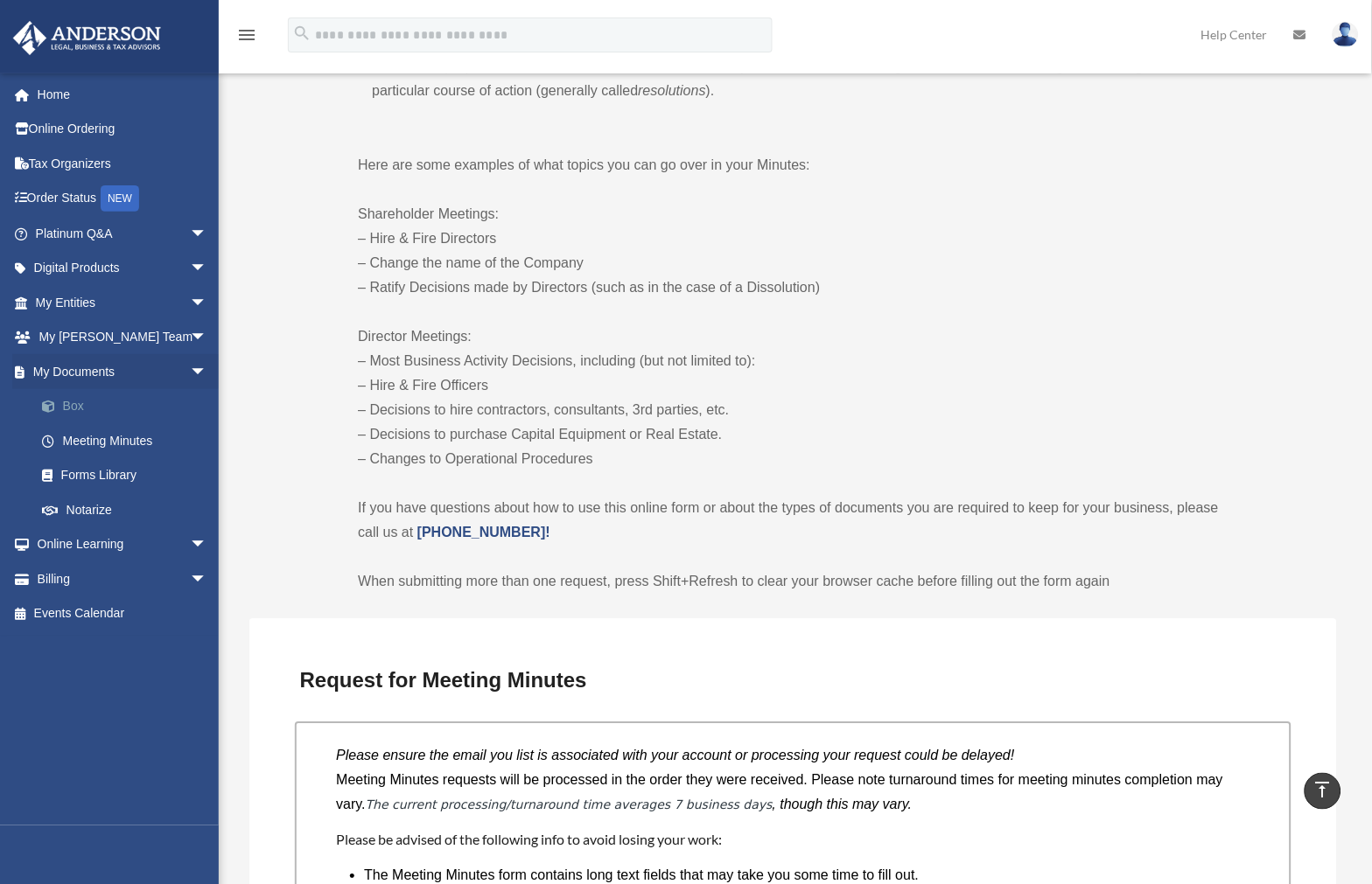
click at [82, 406] on link "Box" at bounding box center [129, 407] width 209 height 35
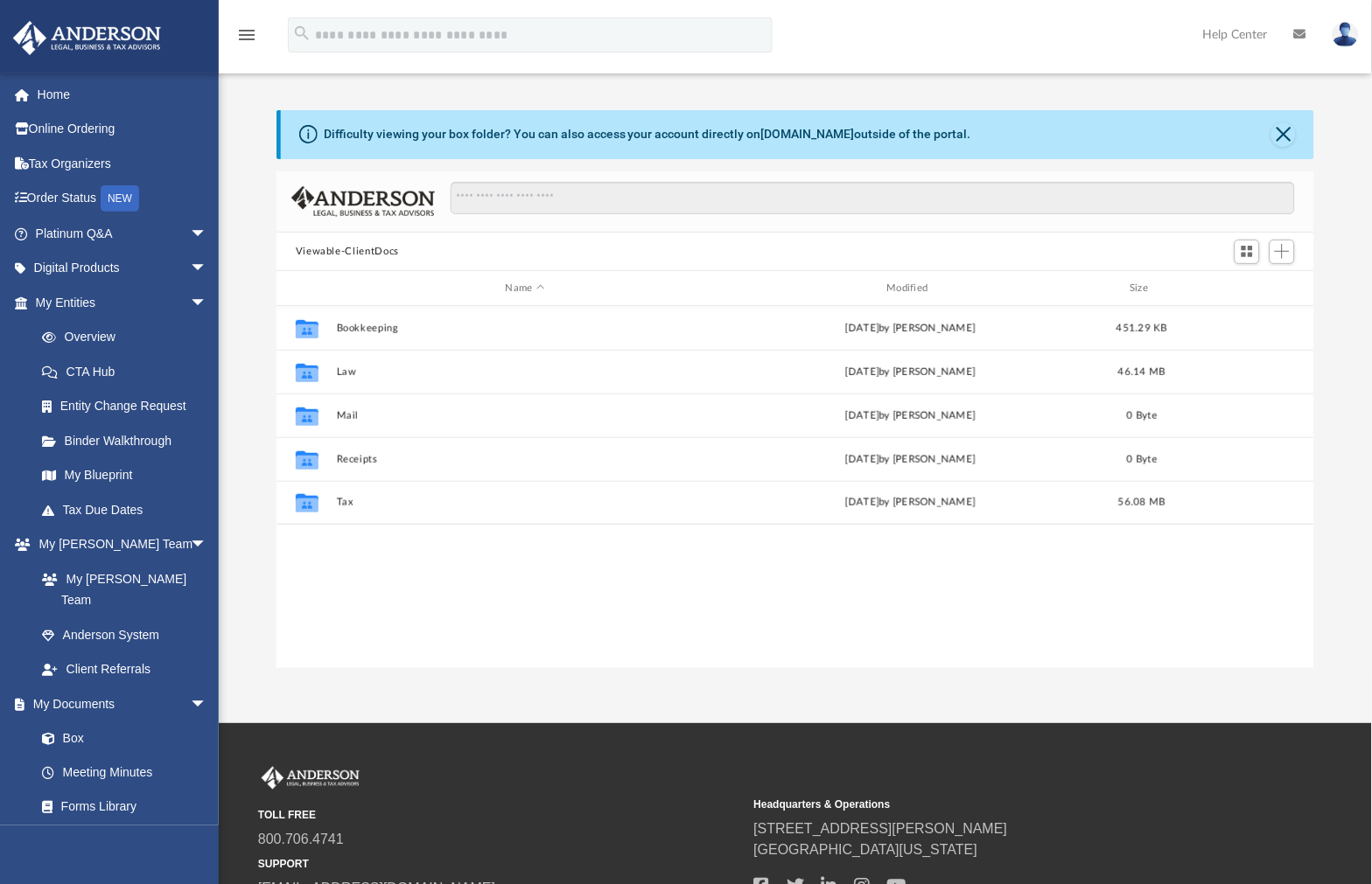
scroll to position [381, 1025]
click at [1287, 257] on span "Add" at bounding box center [1282, 251] width 14 height 14
click at [1259, 317] on li "New Folder" at bounding box center [1259, 314] width 56 height 18
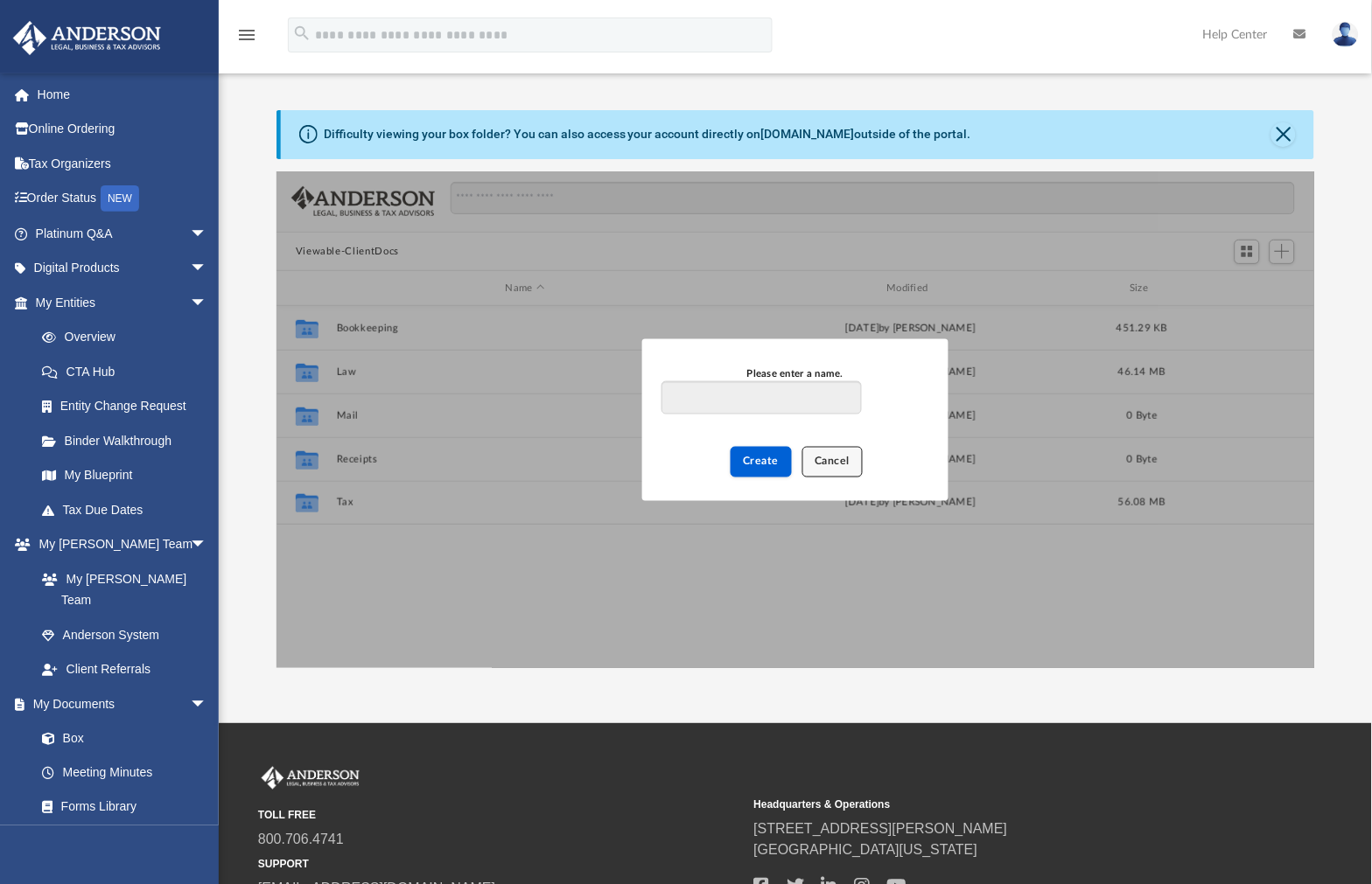
click at [836, 462] on span "Cancel" at bounding box center [833, 462] width 35 height 11
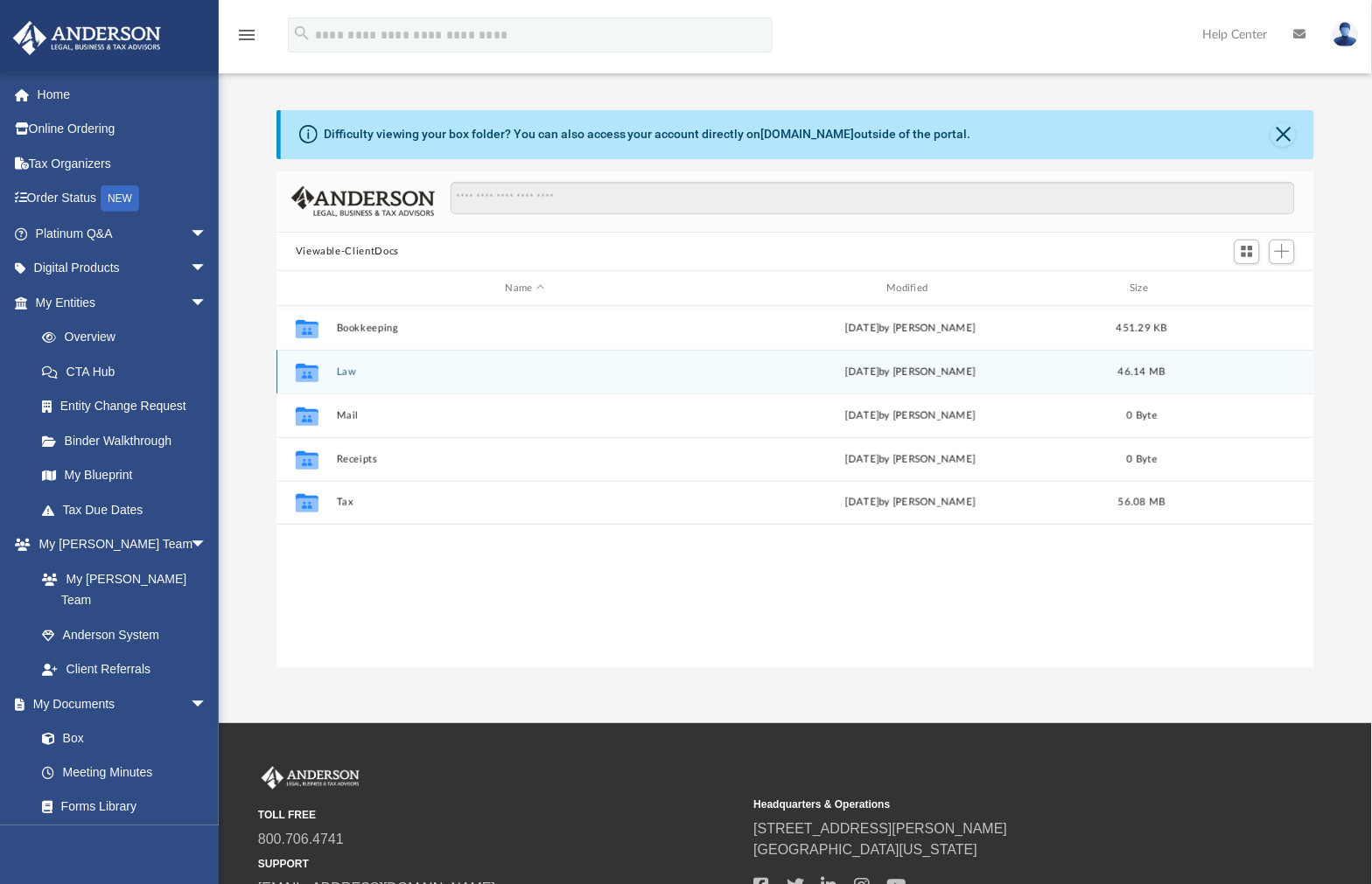
click at [307, 371] on icon "grid" at bounding box center [306, 375] width 23 height 14
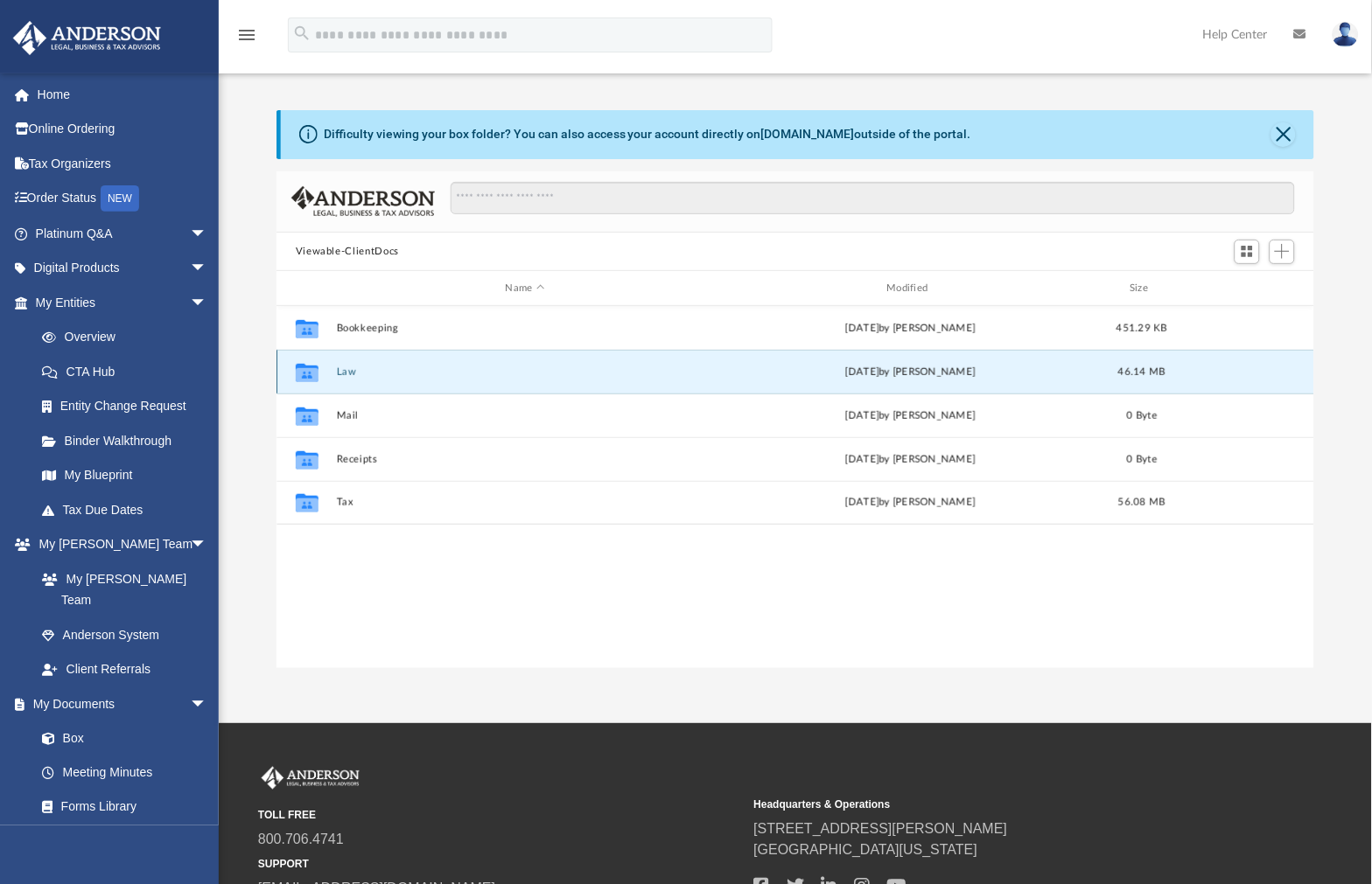
click at [346, 373] on button "Law" at bounding box center [525, 372] width 378 height 12
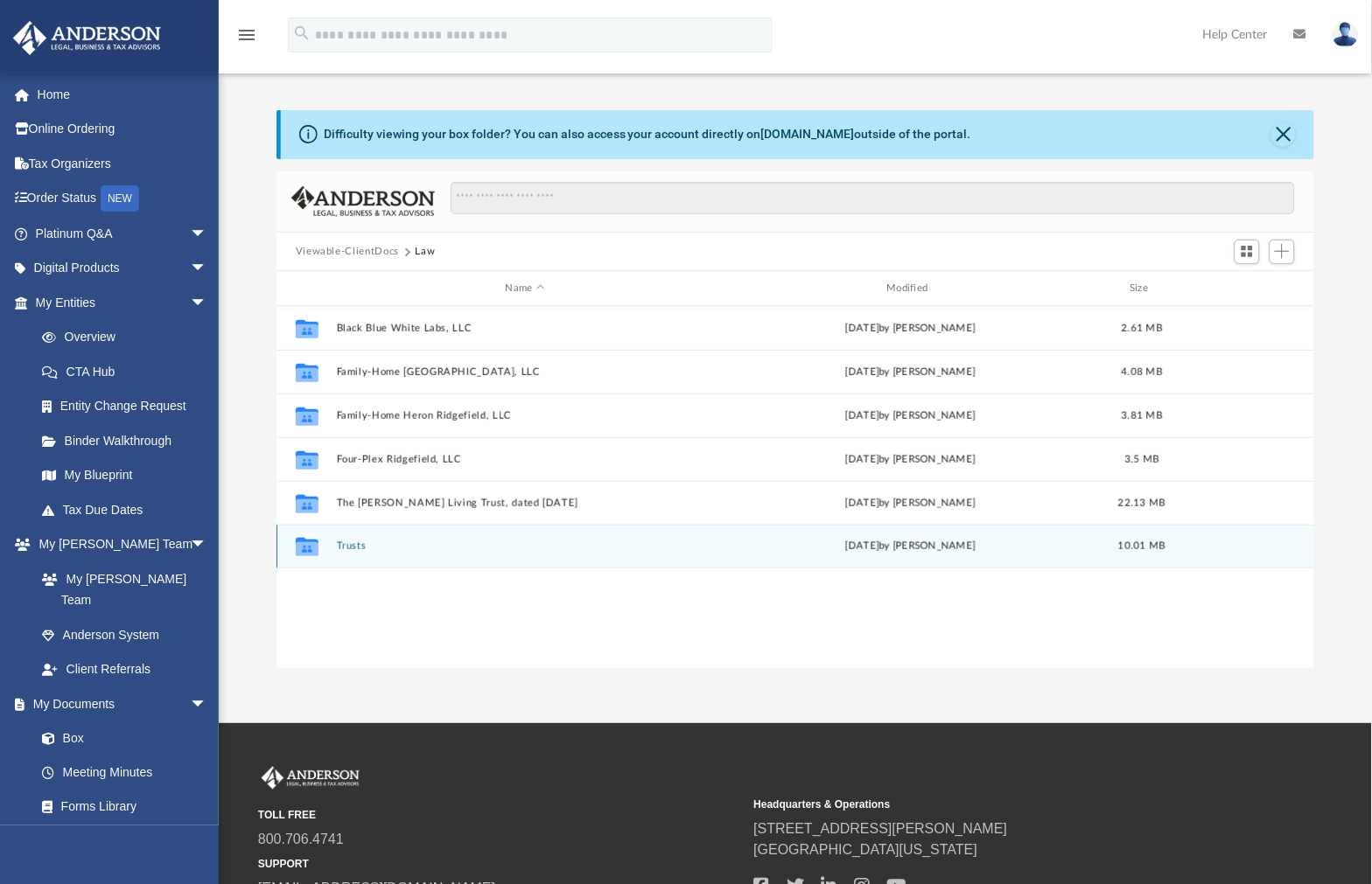
click at [348, 546] on button "Trusts" at bounding box center [525, 547] width 378 height 12
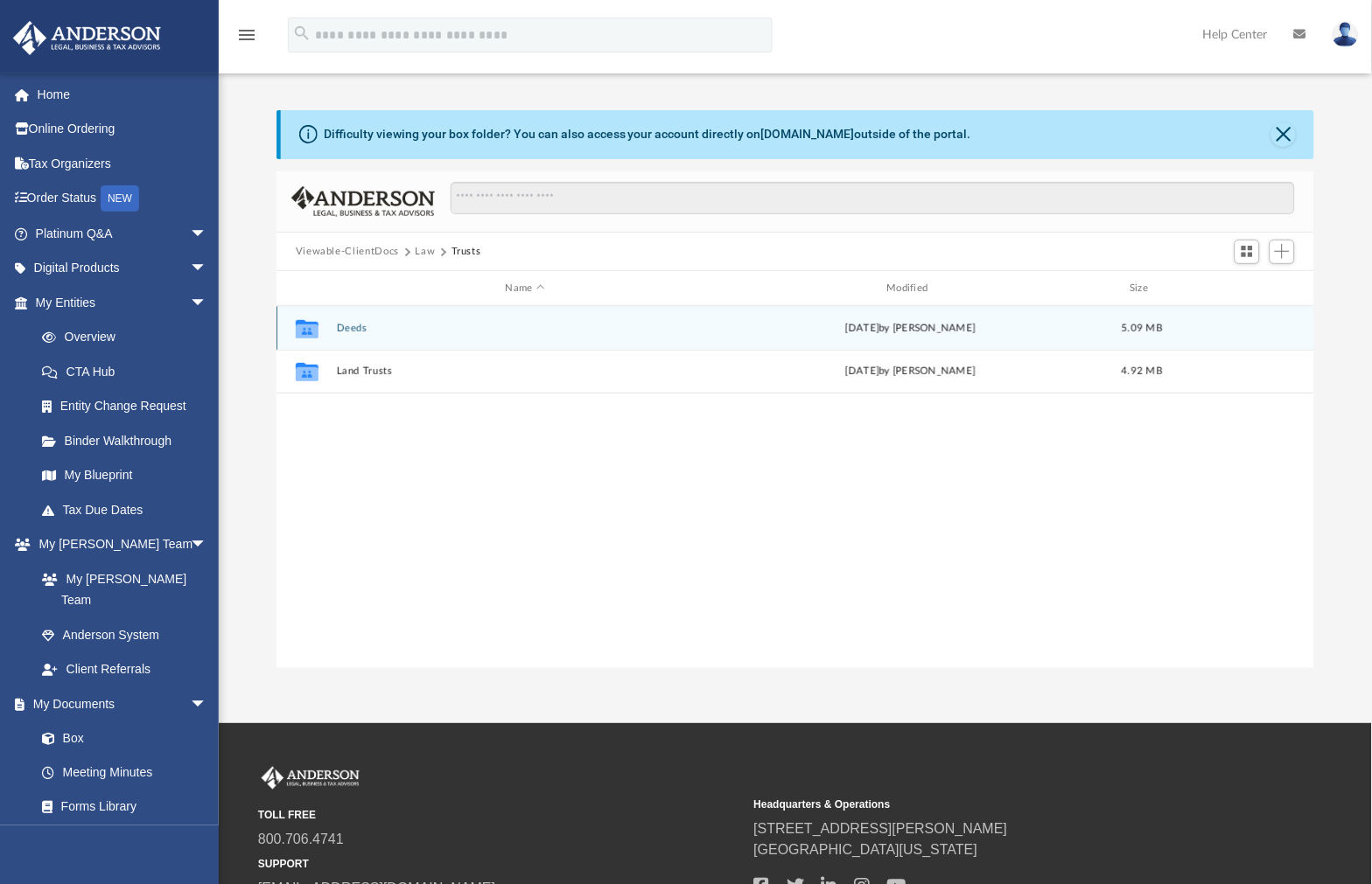
click at [354, 329] on button "Deeds" at bounding box center [525, 328] width 378 height 12
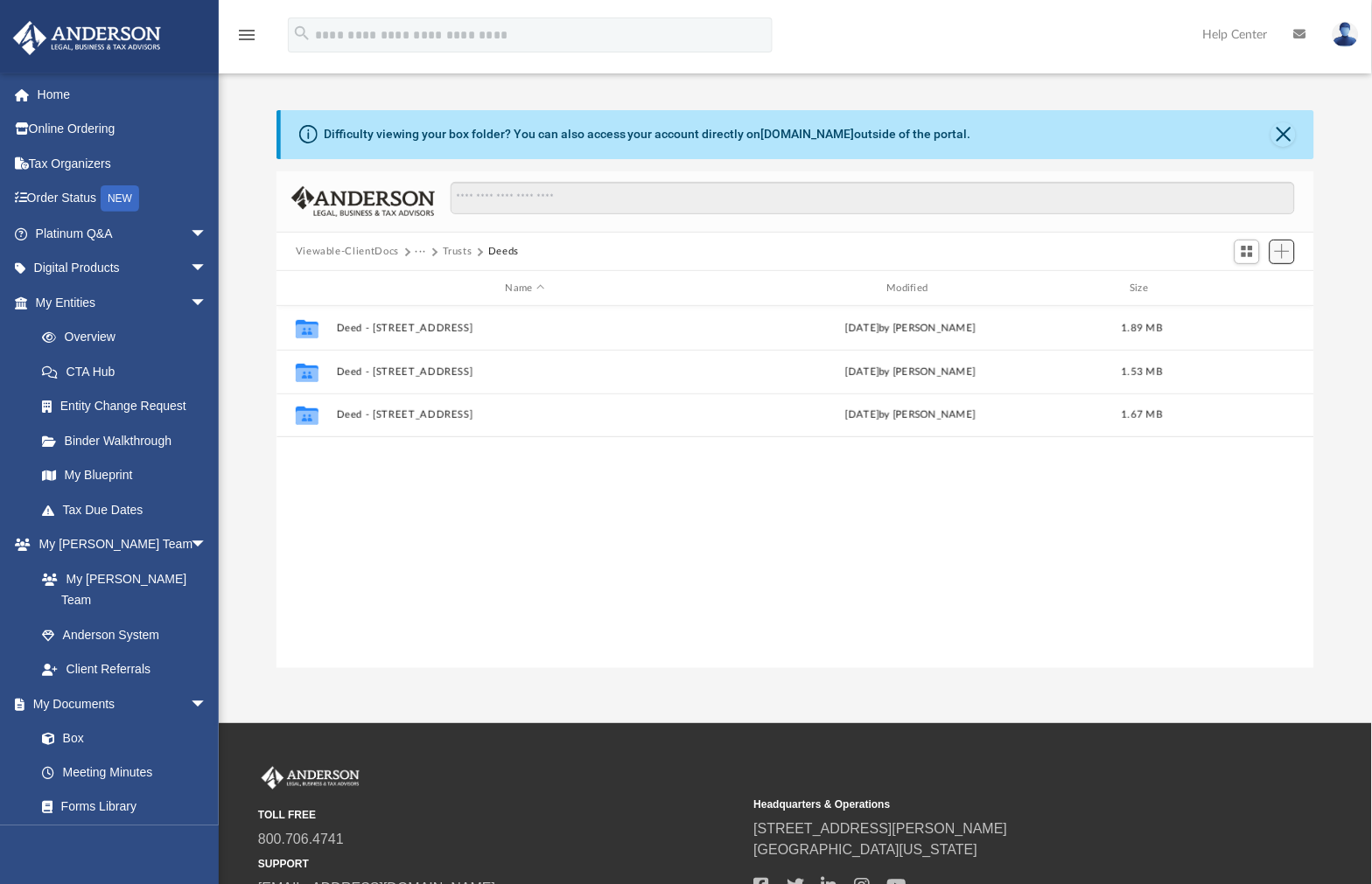
click at [1283, 254] on span "Add" at bounding box center [1282, 251] width 14 height 14
click at [1259, 321] on li "New Folder" at bounding box center [1259, 314] width 56 height 18
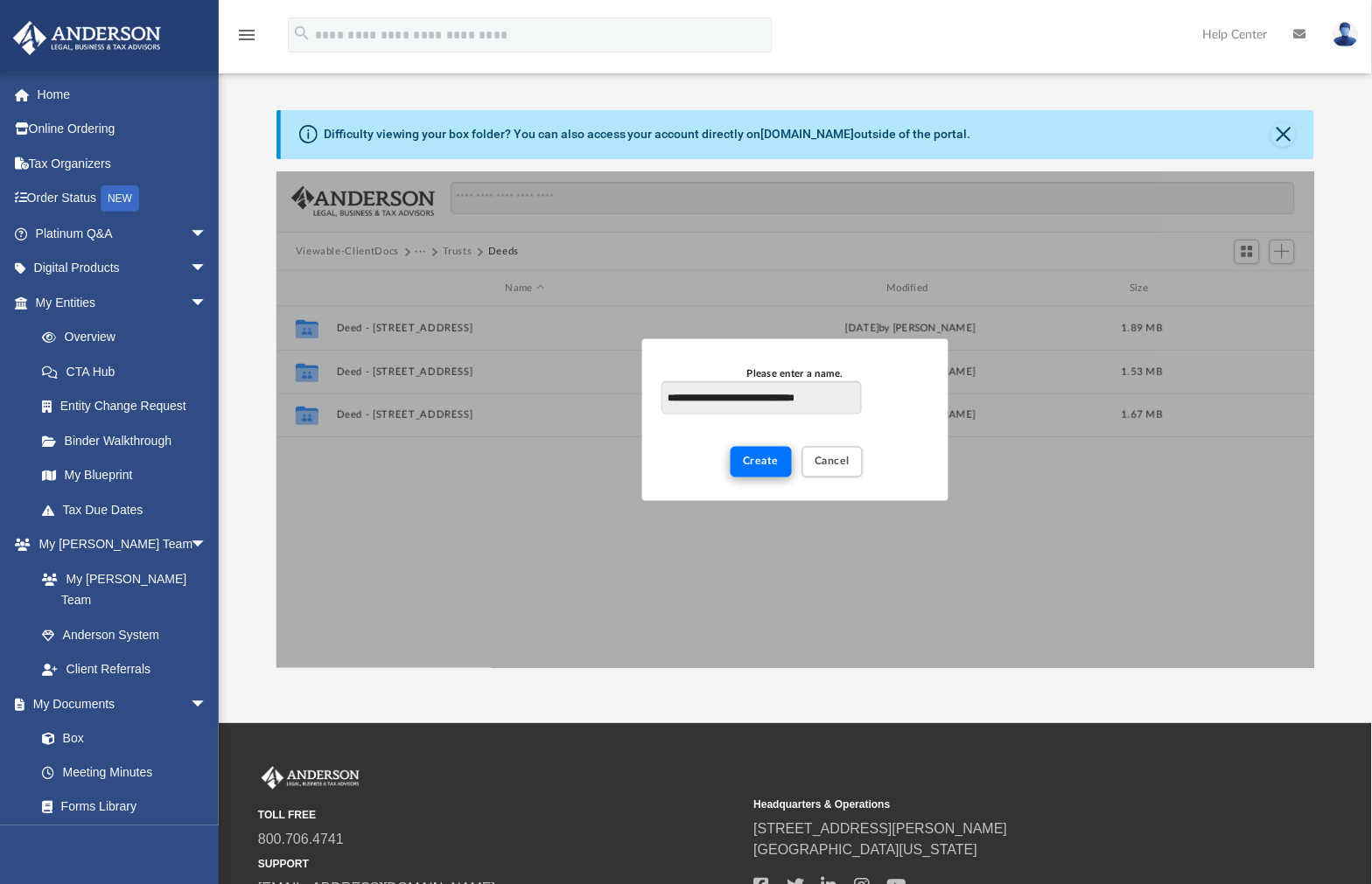
type input "**********"
click at [753, 452] on button "Create" at bounding box center [761, 462] width 63 height 31
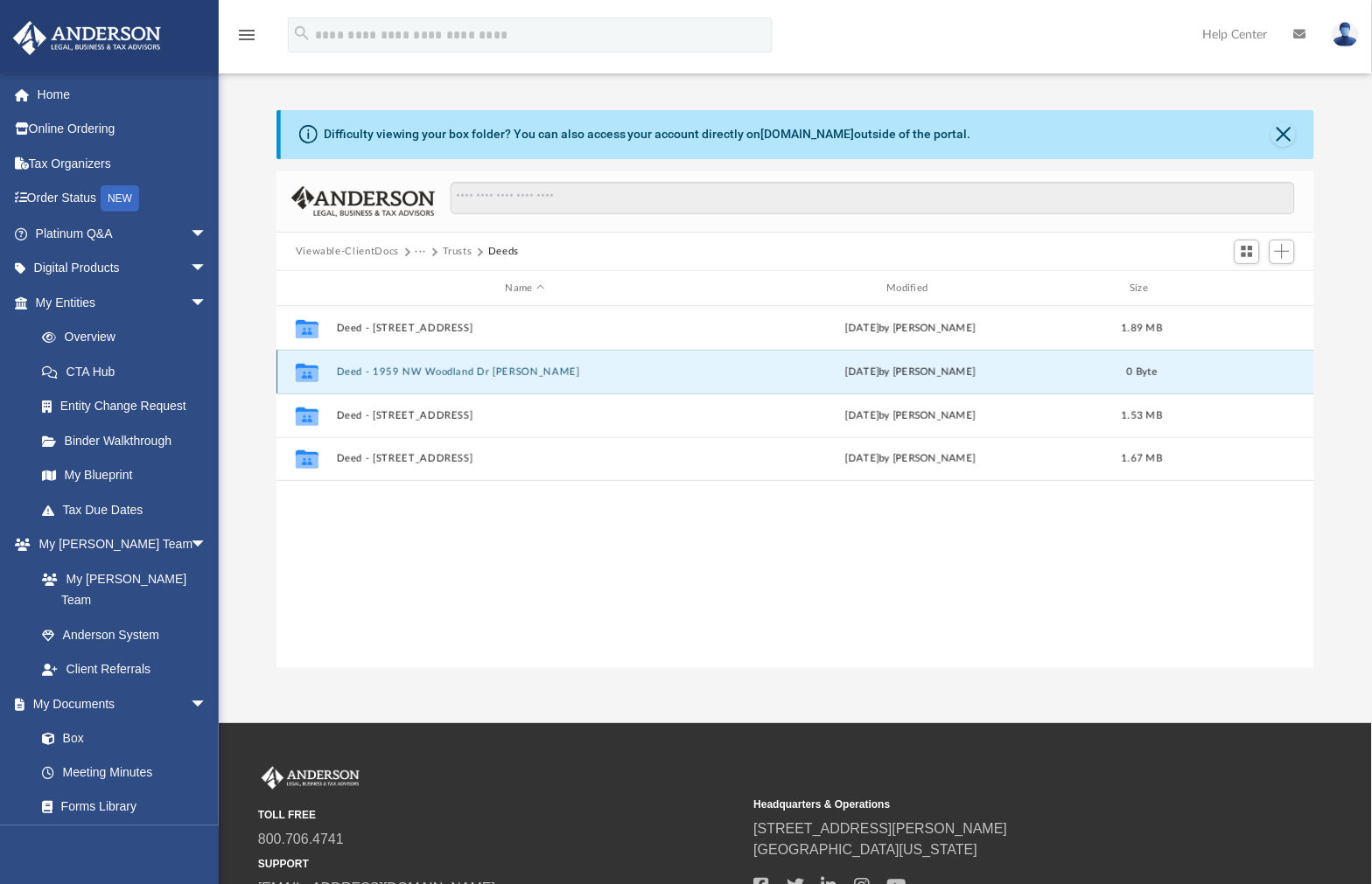
click at [478, 370] on button "Deed - 1959 NW Woodland Dr [PERSON_NAME]" at bounding box center [525, 372] width 378 height 12
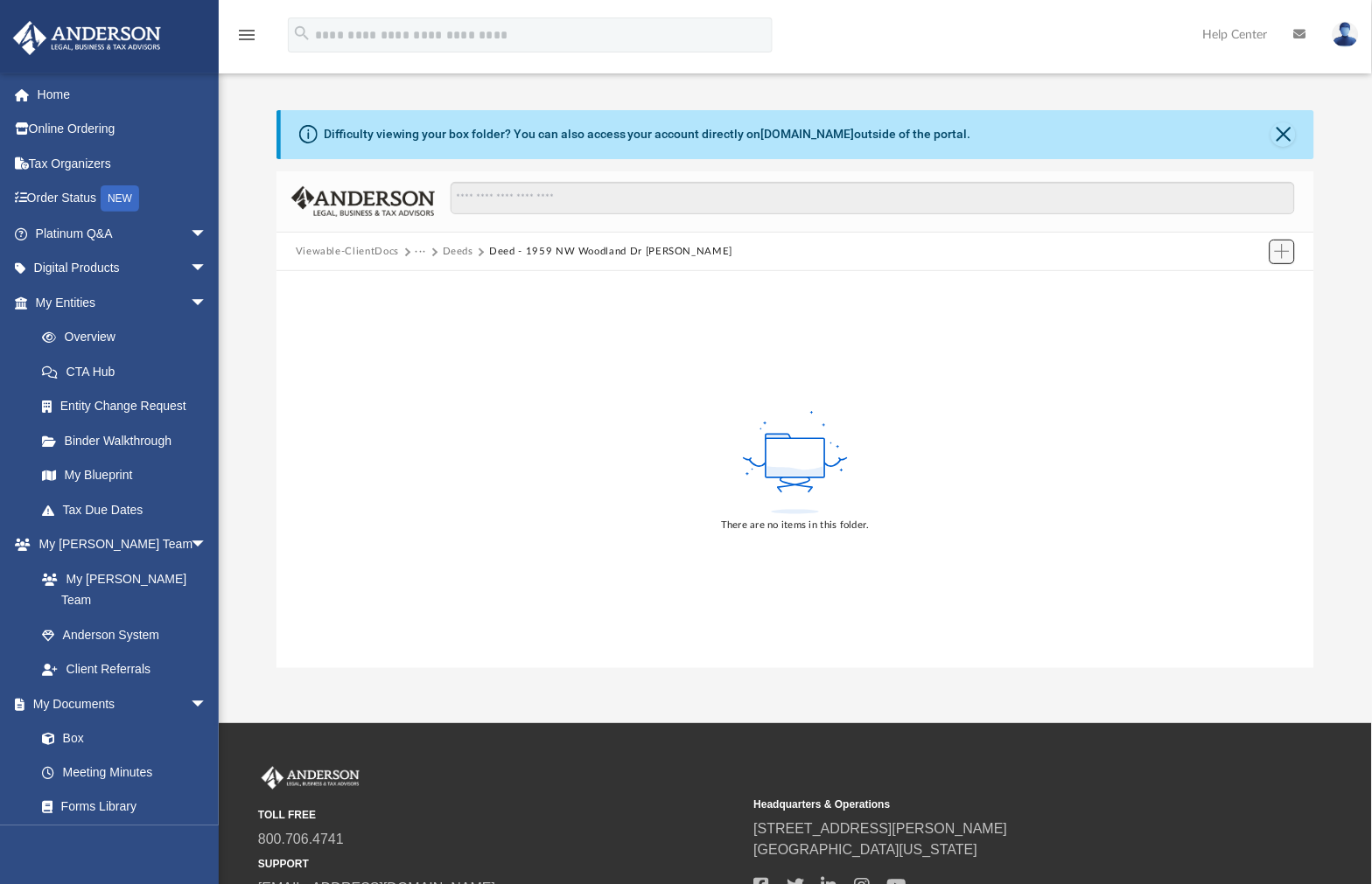
click at [1279, 255] on span "Add" at bounding box center [1282, 251] width 14 height 14
click at [1264, 290] on li "Upload" at bounding box center [1259, 287] width 56 height 18
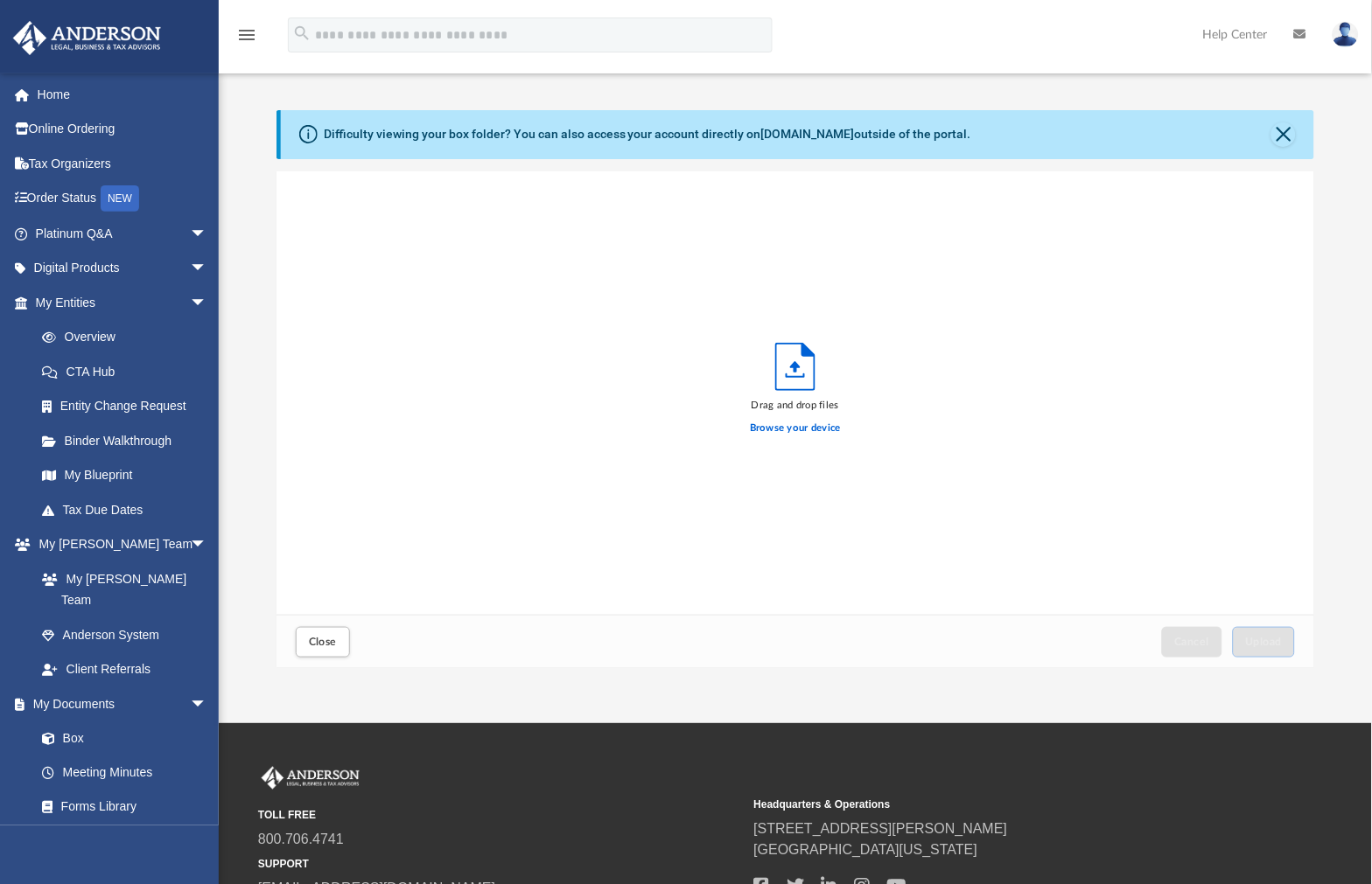
scroll to position [429, 1025]
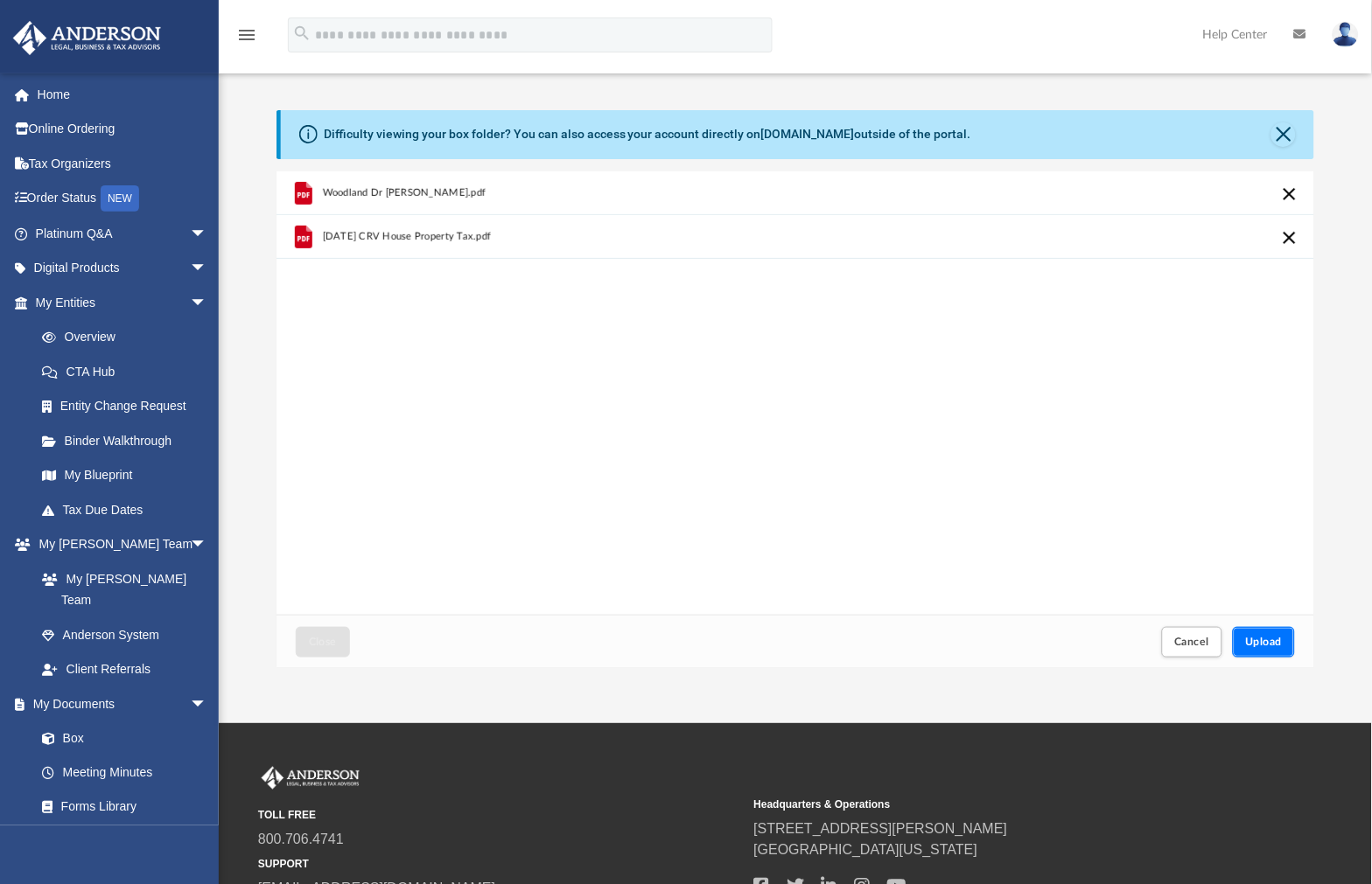
click at [1271, 649] on button "Upload" at bounding box center [1265, 642] width 63 height 31
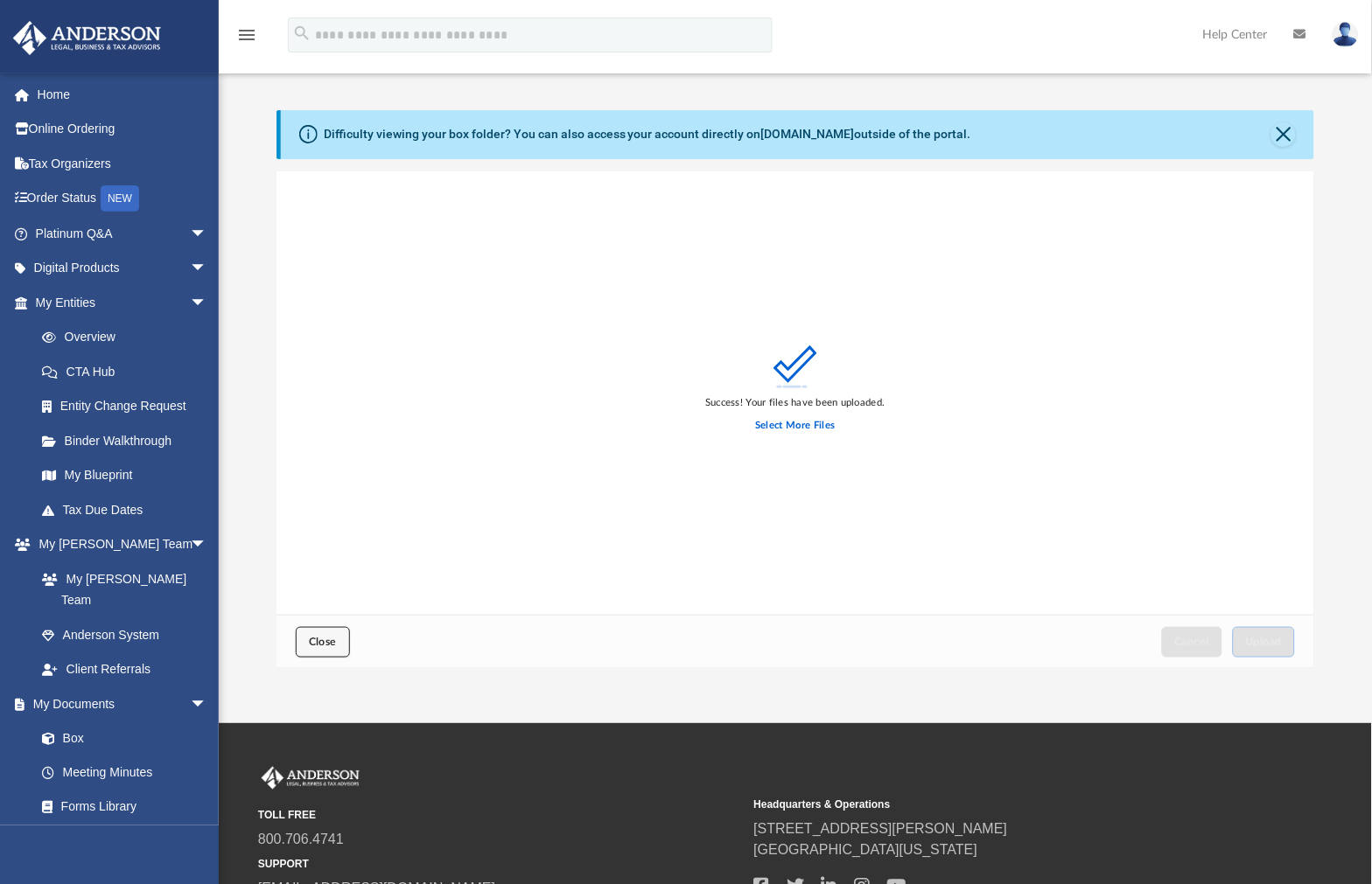
click at [325, 654] on button "Close" at bounding box center [323, 642] width 54 height 31
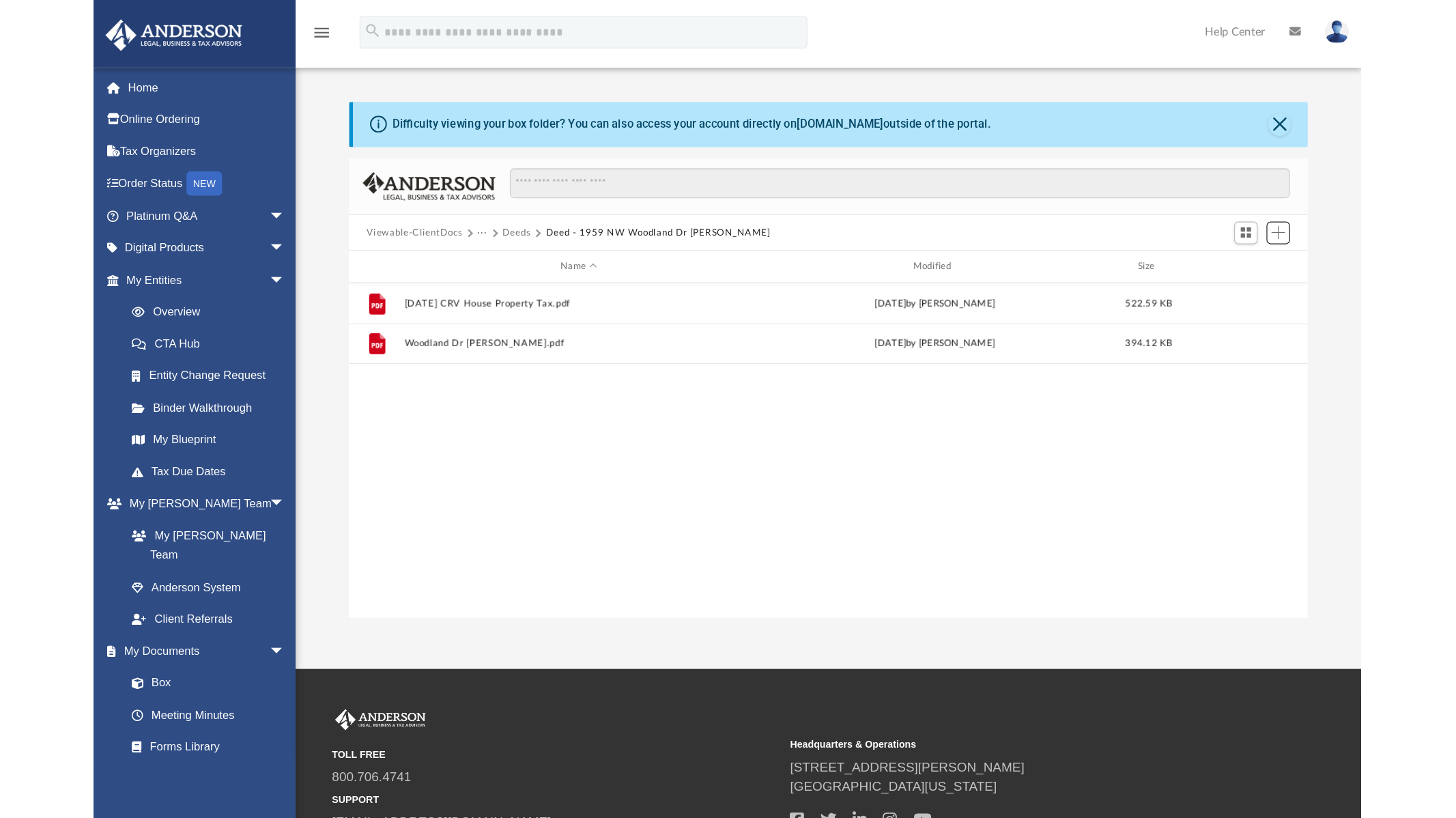
scroll to position [298, 799]
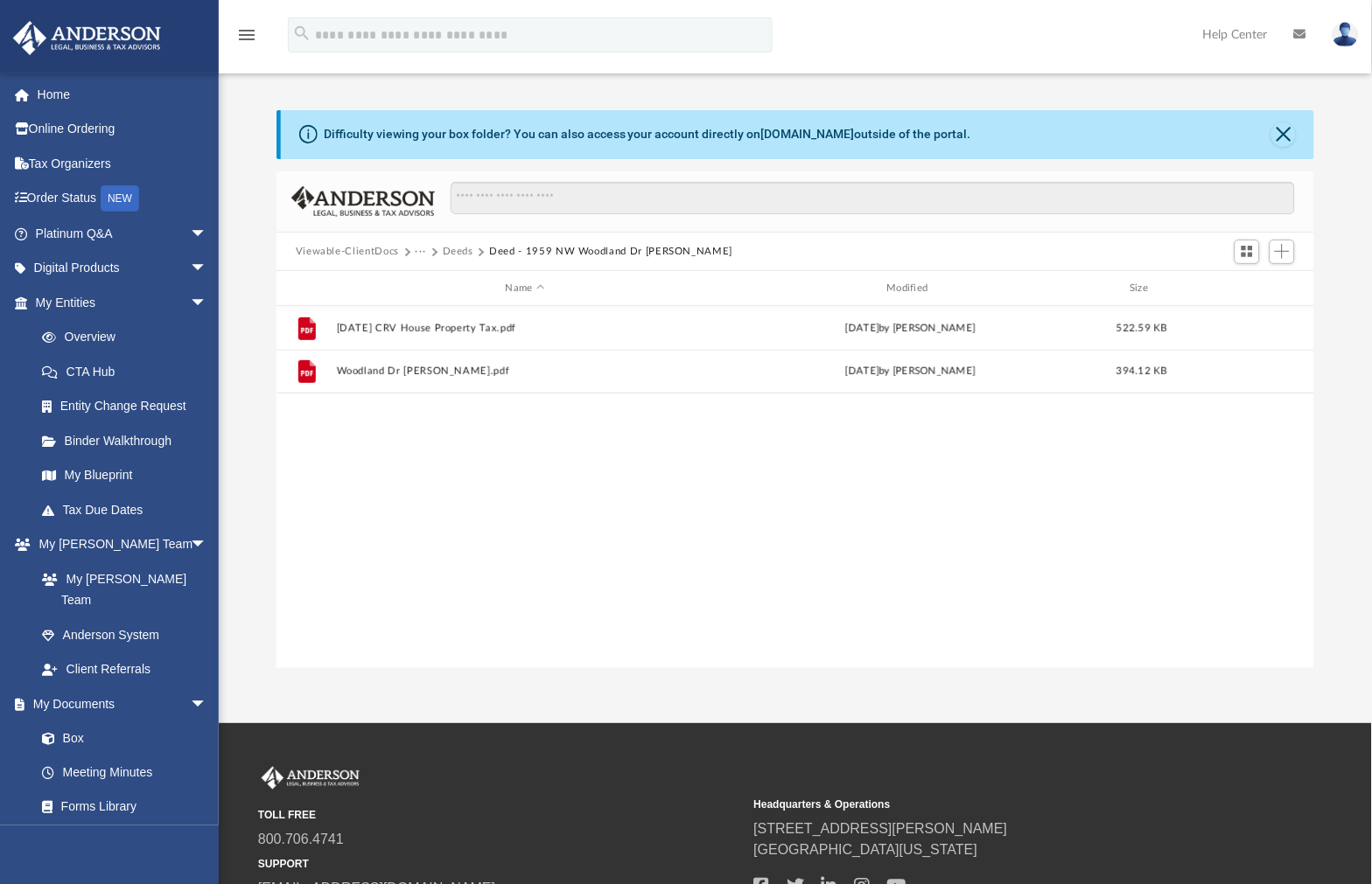
click at [459, 252] on button "Deeds" at bounding box center [459, 251] width 31 height 15
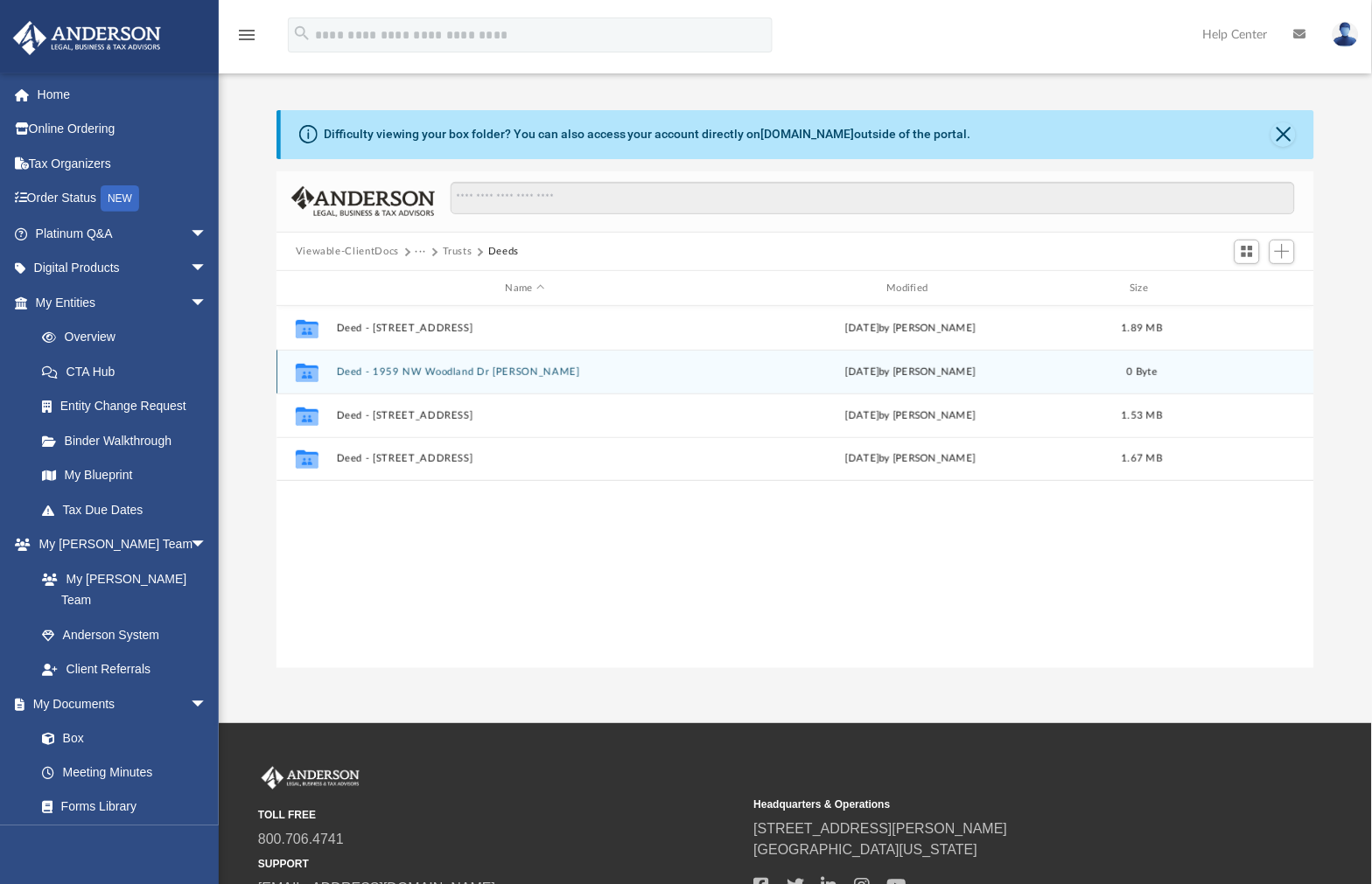
click at [501, 376] on button "Deed - 1959 NW Woodland Dr [PERSON_NAME]" at bounding box center [525, 372] width 378 height 12
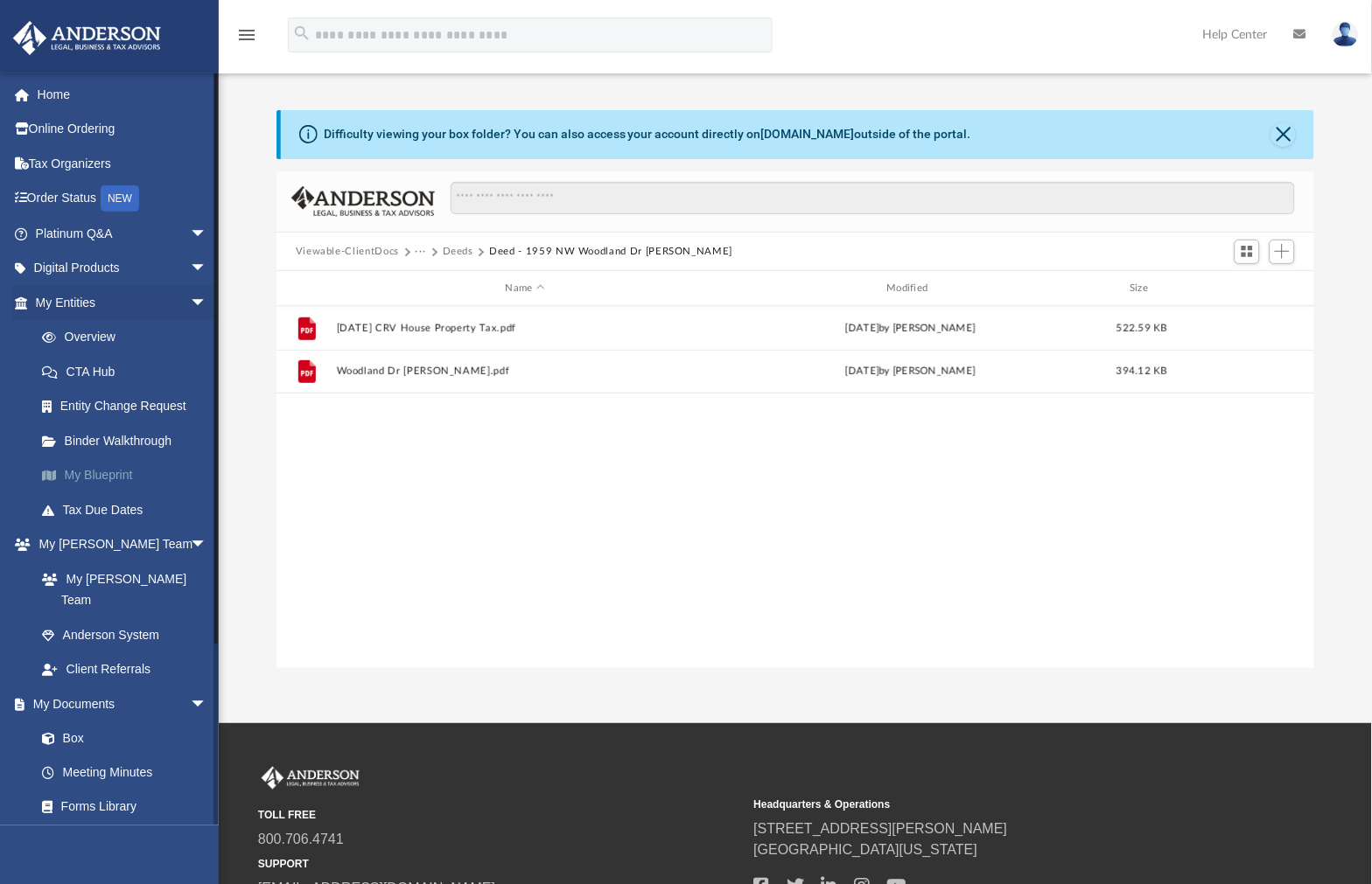
click at [90, 479] on link "My Blueprint" at bounding box center [129, 476] width 209 height 35
